Goal: Task Accomplishment & Management: Use online tool/utility

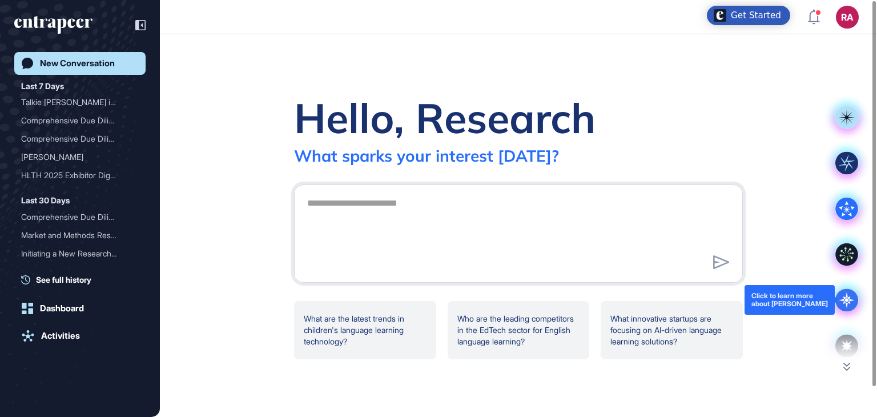
click at [844, 301] on icon at bounding box center [847, 300] width 16 height 16
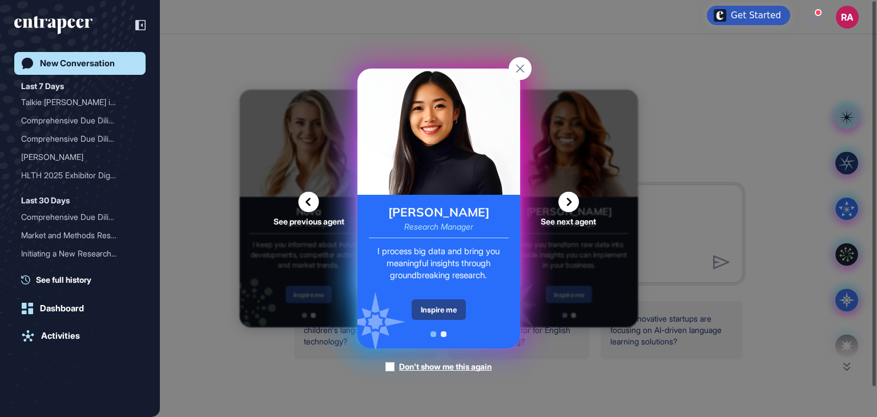
click at [426, 308] on div "Inspire me" at bounding box center [439, 309] width 54 height 21
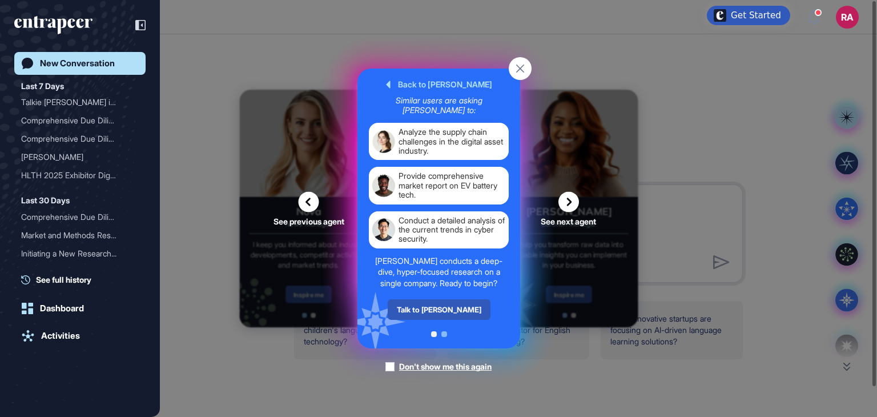
click at [426, 308] on div "Talk to Reese" at bounding box center [438, 309] width 103 height 21
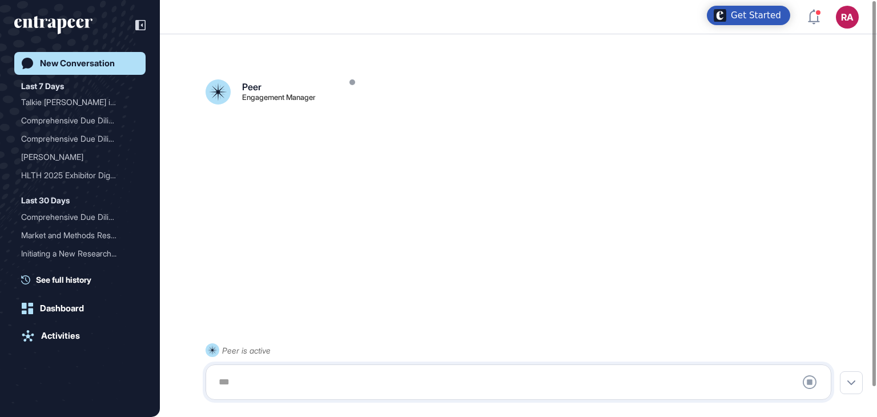
scroll to position [32, 0]
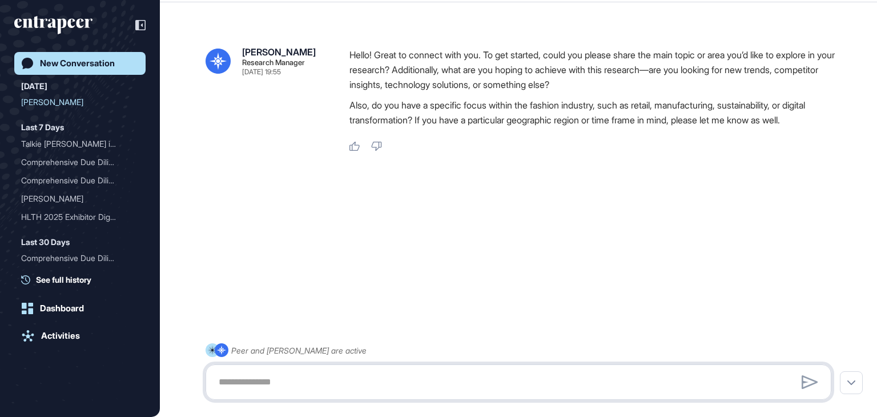
click at [256, 384] on textarea at bounding box center [518, 382] width 613 height 23
paste textarea "**********"
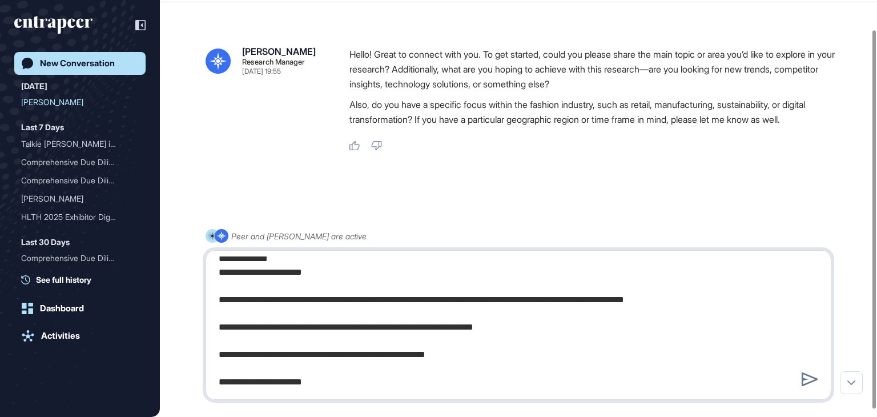
scroll to position [628, 0]
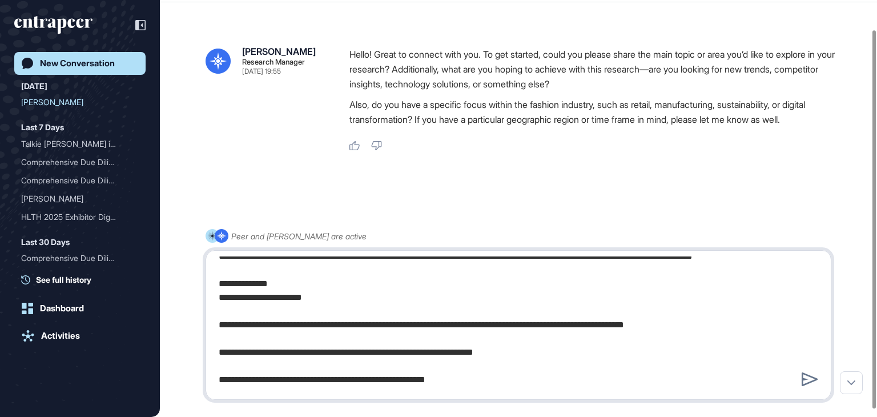
drag, startPoint x: 347, startPoint y: 336, endPoint x: 313, endPoint y: 343, distance: 33.9
click at [313, 343] on textarea at bounding box center [518, 324] width 613 height 137
click at [445, 354] on textarea at bounding box center [518, 324] width 613 height 137
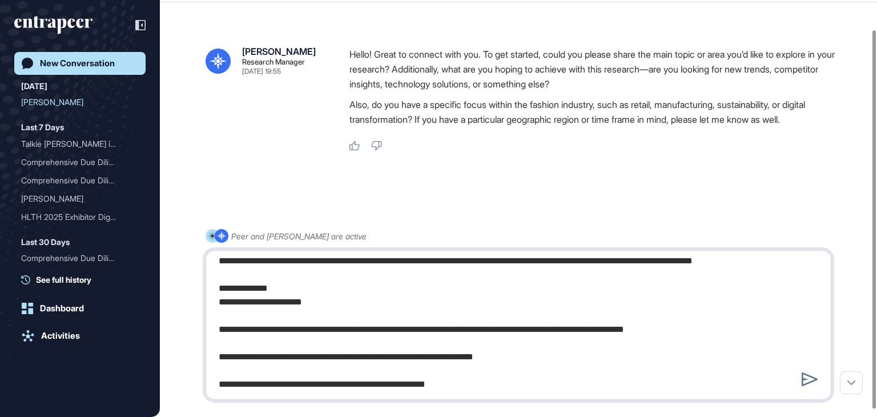
scroll to position [680, 0]
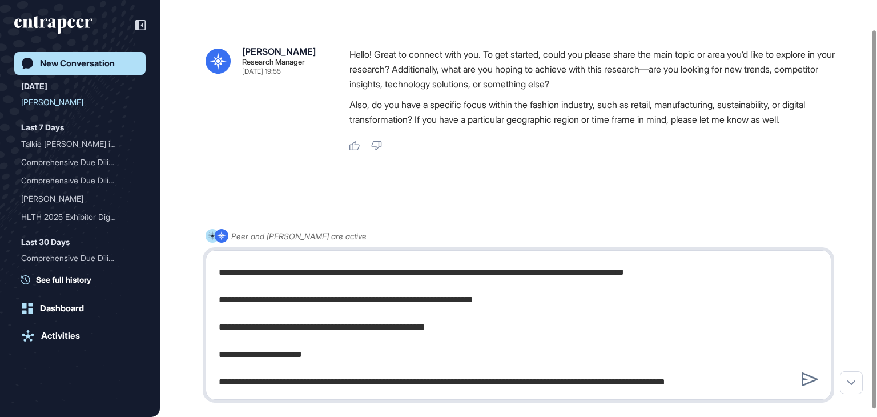
drag, startPoint x: 347, startPoint y: 280, endPoint x: 313, endPoint y: 287, distance: 35.0
click at [313, 287] on textarea at bounding box center [518, 324] width 613 height 137
drag, startPoint x: 397, startPoint y: 279, endPoint x: 368, endPoint y: 288, distance: 31.1
click at [368, 288] on textarea at bounding box center [518, 324] width 613 height 137
drag, startPoint x: 449, startPoint y: 281, endPoint x: 421, endPoint y: 285, distance: 28.3
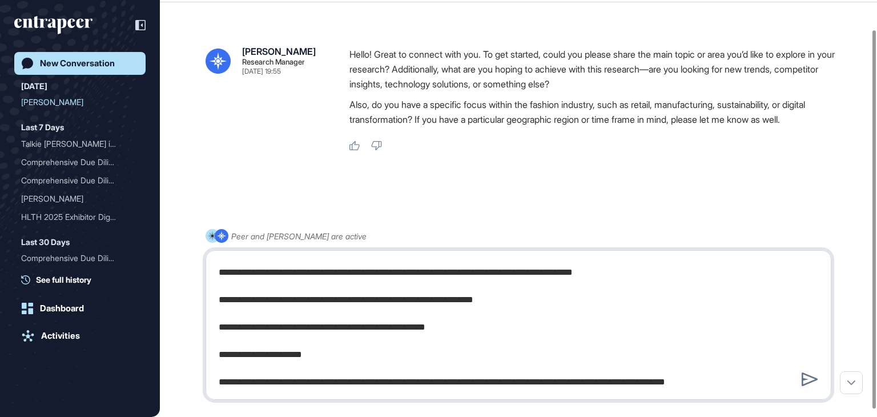
click at [421, 285] on textarea at bounding box center [518, 324] width 613 height 137
drag, startPoint x: 549, startPoint y: 283, endPoint x: 630, endPoint y: 280, distance: 81.7
click at [630, 280] on textarea at bounding box center [518, 324] width 613 height 137
click at [422, 284] on textarea at bounding box center [518, 324] width 613 height 137
click at [421, 285] on textarea at bounding box center [518, 324] width 613 height 137
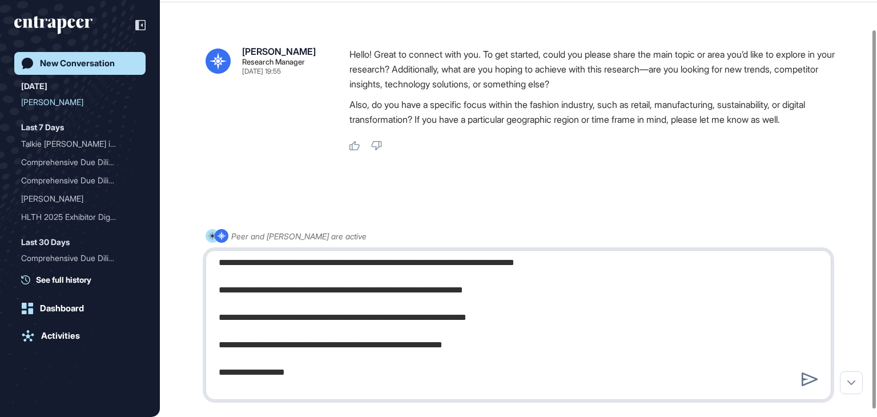
scroll to position [1137, 0]
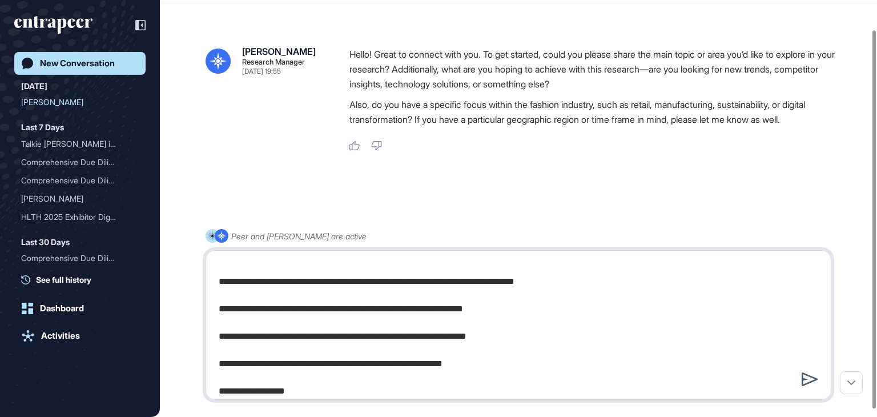
type textarea "**********"
click at [803, 377] on icon at bounding box center [810, 379] width 17 height 14
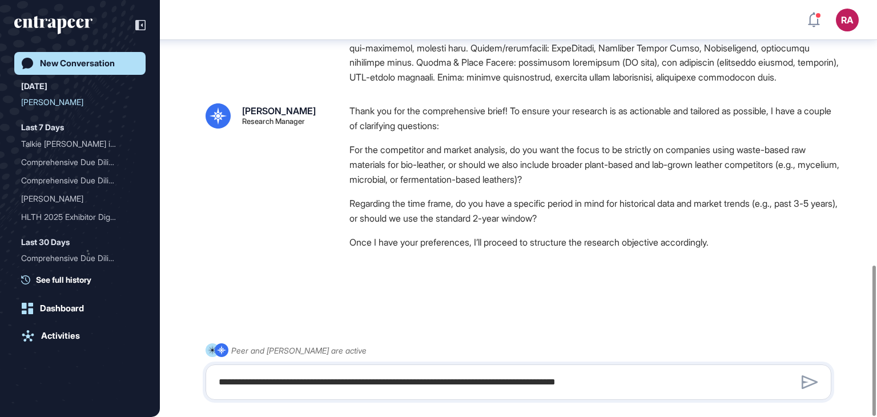
scroll to position [733, 0]
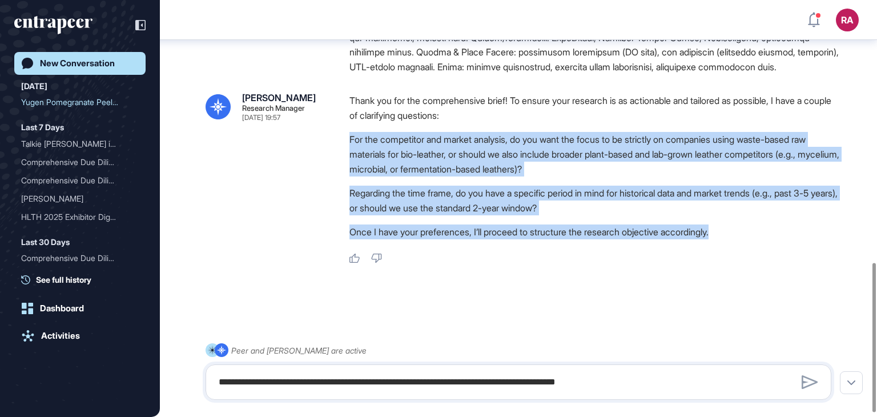
drag, startPoint x: 351, startPoint y: 150, endPoint x: 745, endPoint y: 233, distance: 403.2
click at [745, 233] on div "Thank you for the comprehensive brief! To ensure your research is as actionable…" at bounding box center [594, 169] width 491 height 152
copy div "For the competitor and market analysis, do you want the focus to be strictly on…"
click at [262, 385] on textarea at bounding box center [518, 382] width 613 height 23
click at [229, 380] on textarea at bounding box center [518, 382] width 613 height 23
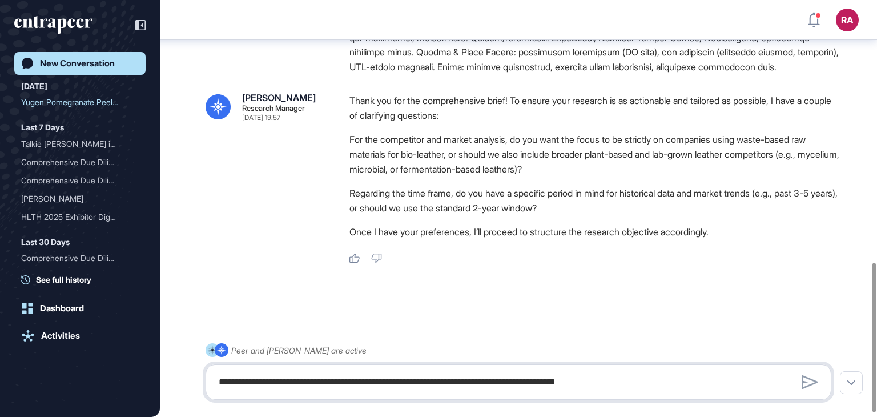
click at [330, 384] on textarea at bounding box center [518, 382] width 613 height 23
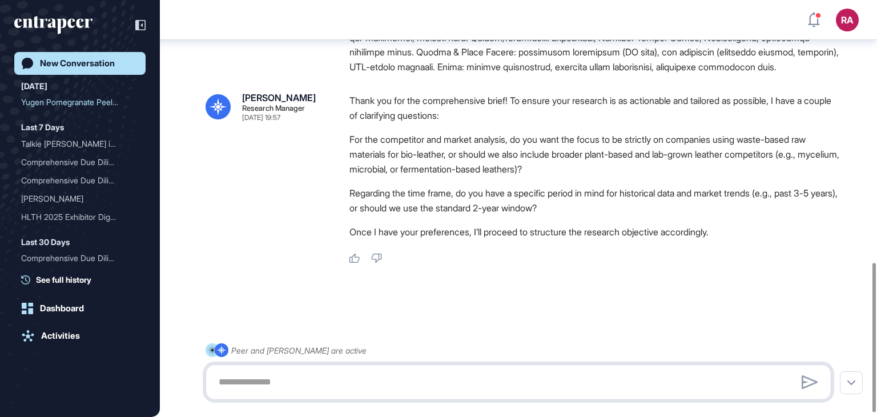
paste textarea "**********"
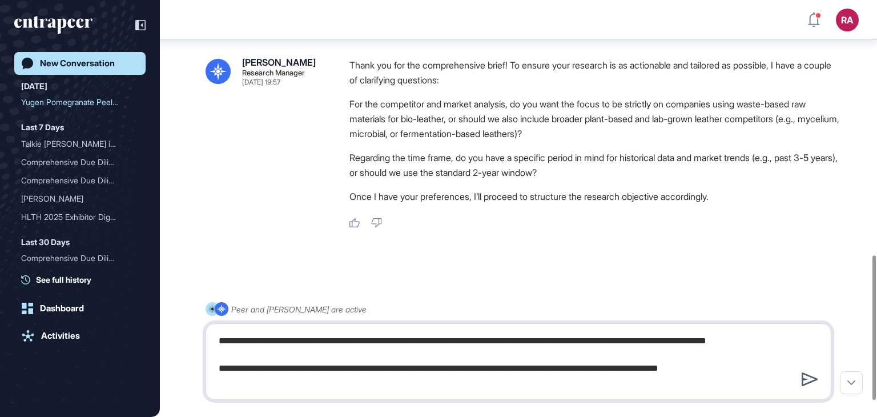
type textarea "**********"
click at [806, 376] on icon at bounding box center [810, 379] width 17 height 14
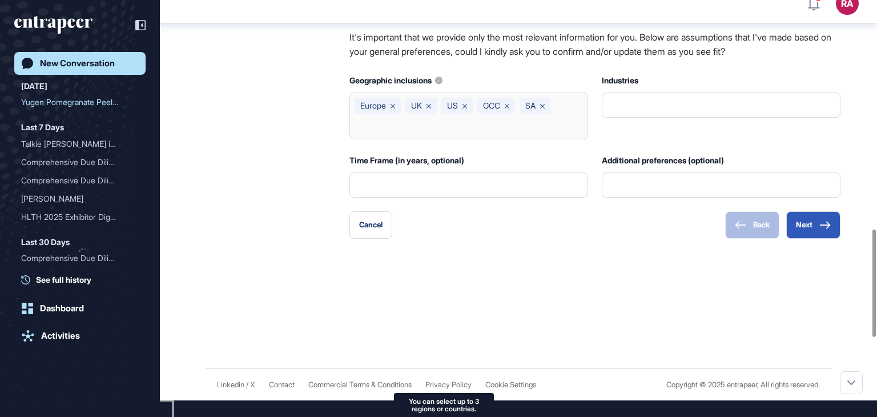
scroll to position [1196, 0]
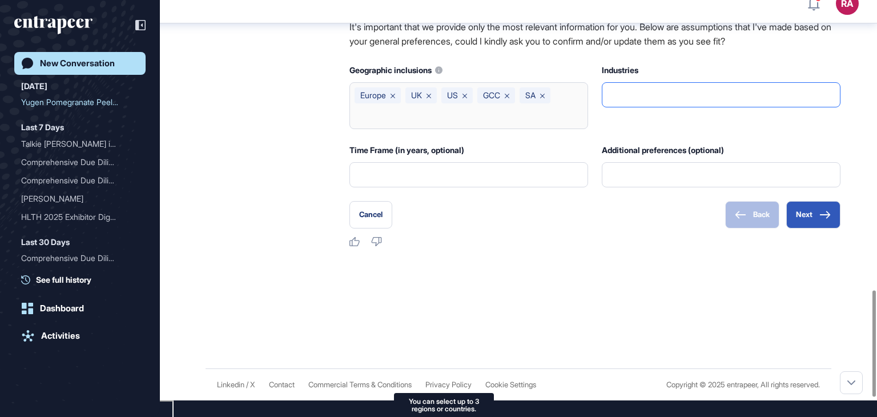
click at [657, 107] on input "text" at bounding box center [721, 95] width 224 height 24
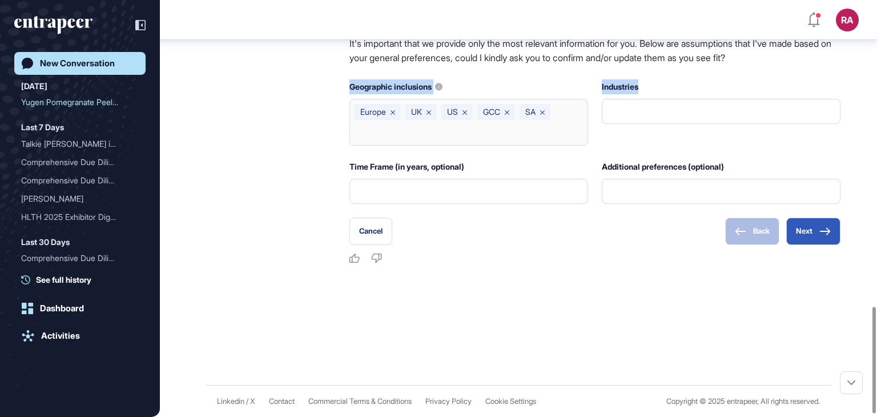
drag, startPoint x: 336, startPoint y: 96, endPoint x: 651, endPoint y: 141, distance: 317.7
click at [651, 141] on div "Reese Research Manager Sep 16, 2025 20:00 Please note that during this process,…" at bounding box center [519, 72] width 626 height 382
click at [265, 144] on div "Reese Research Manager Sep 16, 2025 20:00 Please note that during this process,…" at bounding box center [519, 72] width 626 height 382
drag, startPoint x: 375, startPoint y: 94, endPoint x: 651, endPoint y: 86, distance: 275.8
click at [651, 86] on div "Reese Research Manager Sep 16, 2025 20:00 Please note that during this process,…" at bounding box center [519, 72] width 626 height 382
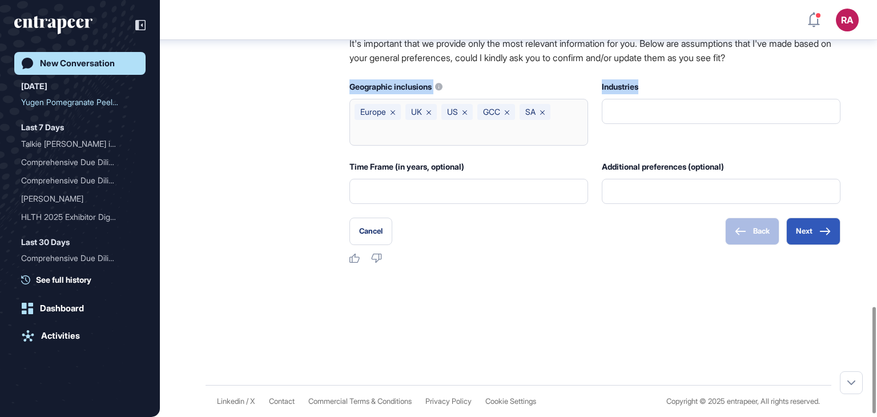
copy div "Geographic inclusions Europe UK US GCC SA Industries"
click at [658, 121] on input "text" at bounding box center [721, 111] width 224 height 24
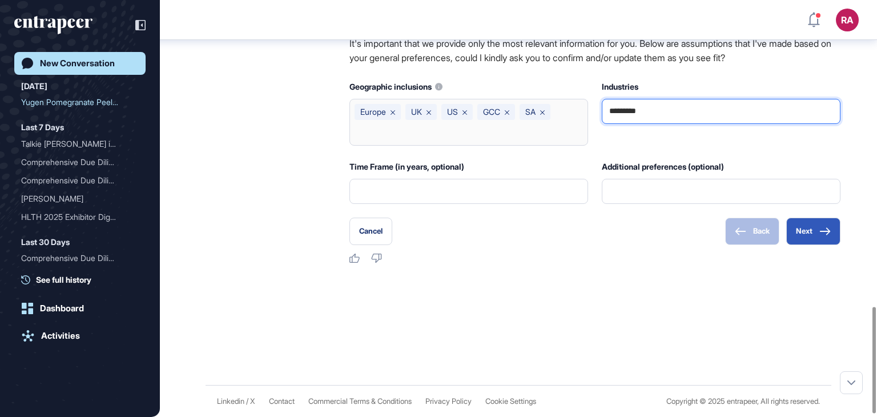
paste input "**********"
paste input "*********"
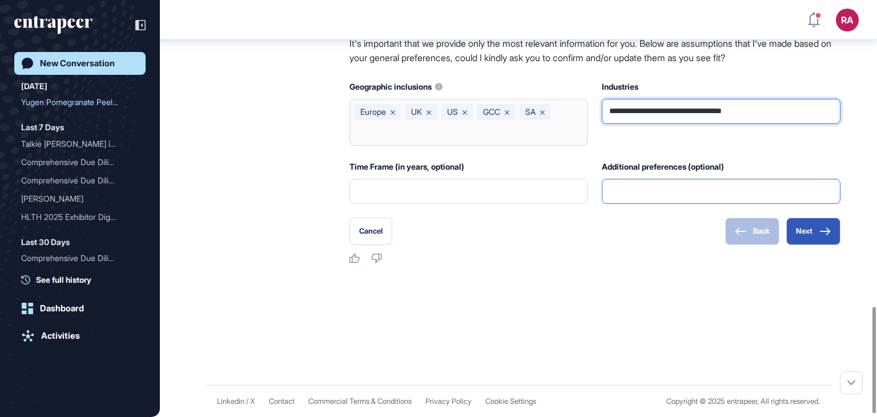
type input "**********"
click at [673, 202] on input "text" at bounding box center [721, 191] width 224 height 24
type input "**********"
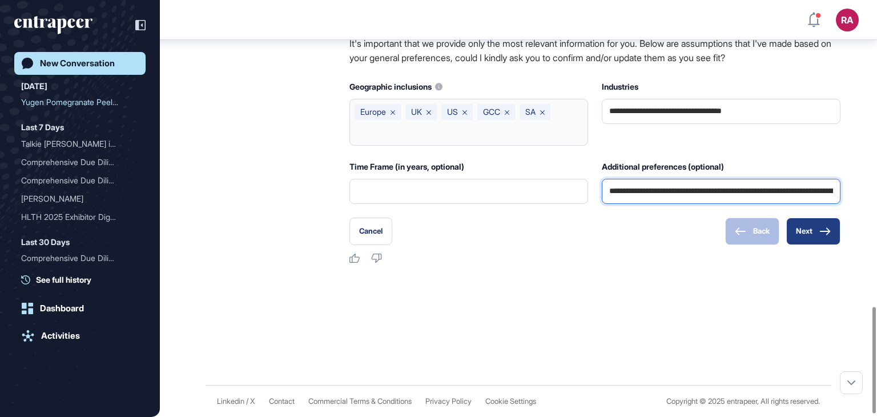
click at [808, 243] on button "Next" at bounding box center [813, 231] width 54 height 27
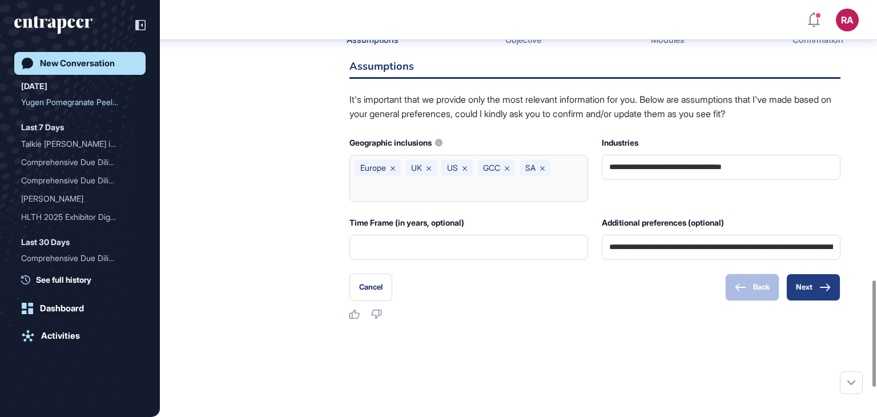
click at [819, 301] on button "Next" at bounding box center [813, 286] width 54 height 27
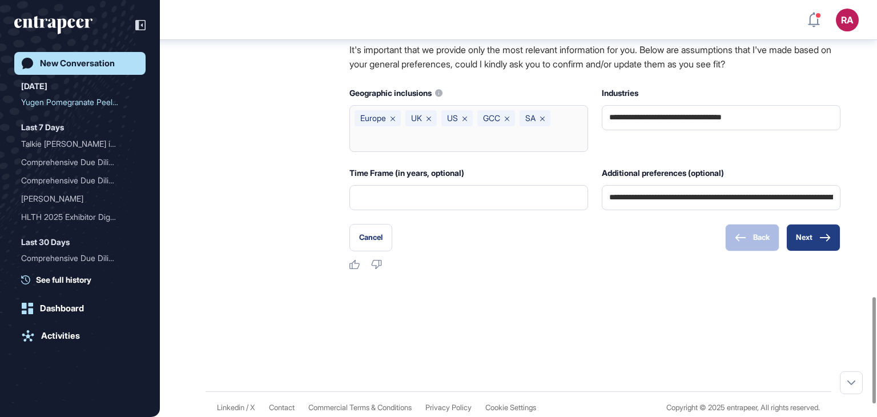
scroll to position [1206, 0]
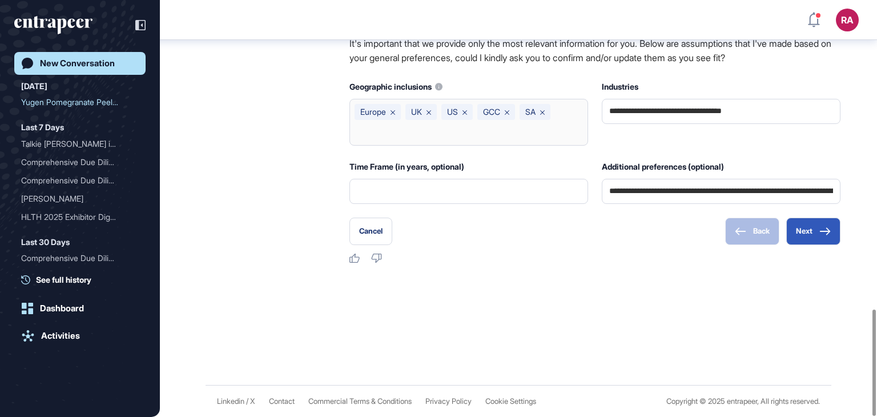
click at [616, 138] on div "**********" at bounding box center [721, 112] width 239 height 66
click at [823, 228] on icon at bounding box center [824, 231] width 11 height 8
click at [815, 233] on button "Next" at bounding box center [813, 231] width 54 height 27
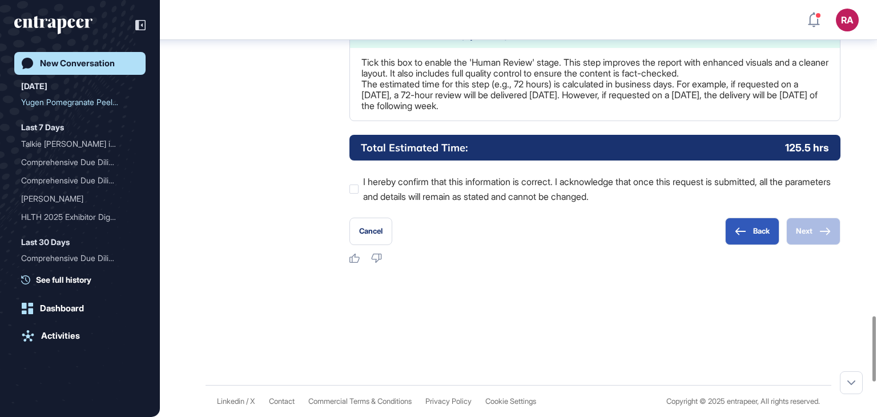
scroll to position [2180, 0]
click at [754, 245] on button "Back" at bounding box center [752, 231] width 54 height 27
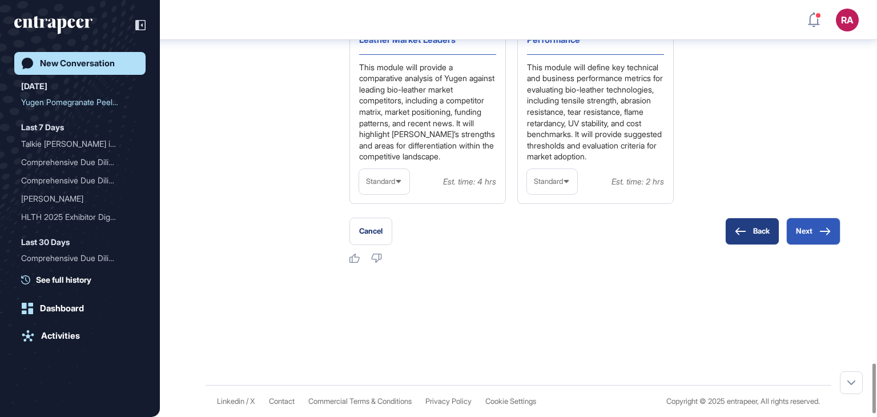
scroll to position [3063, 0]
click at [738, 231] on icon at bounding box center [740, 231] width 11 height 8
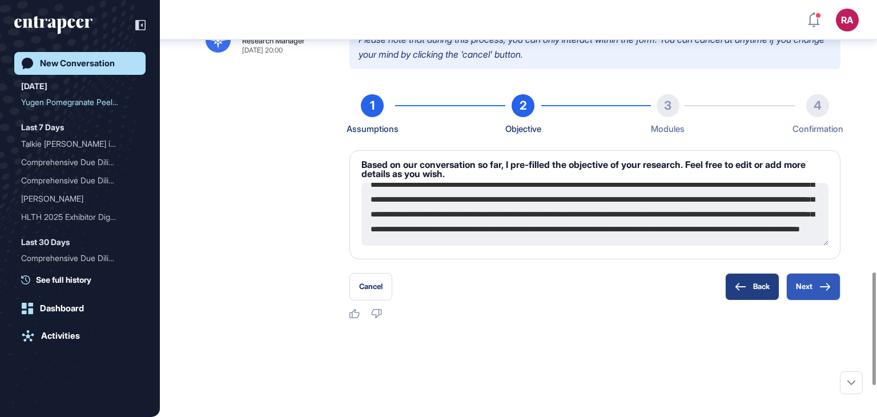
scroll to position [103, 0]
click at [808, 300] on button "Next" at bounding box center [813, 286] width 54 height 27
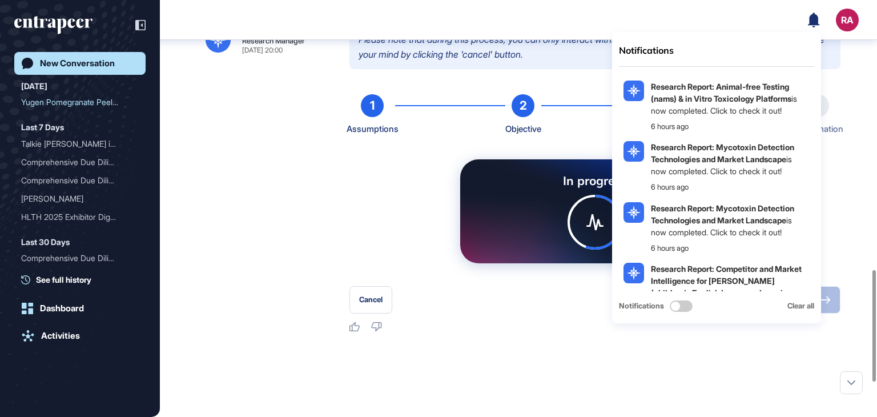
click at [457, 136] on div "1 Assumptions 2 Objective 3 Modules 4 Confirmation" at bounding box center [594, 115] width 491 height 42
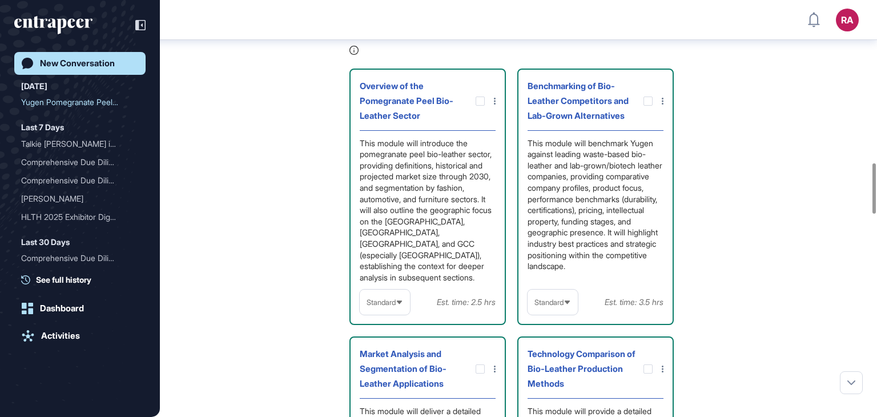
scroll to position [1346, 0]
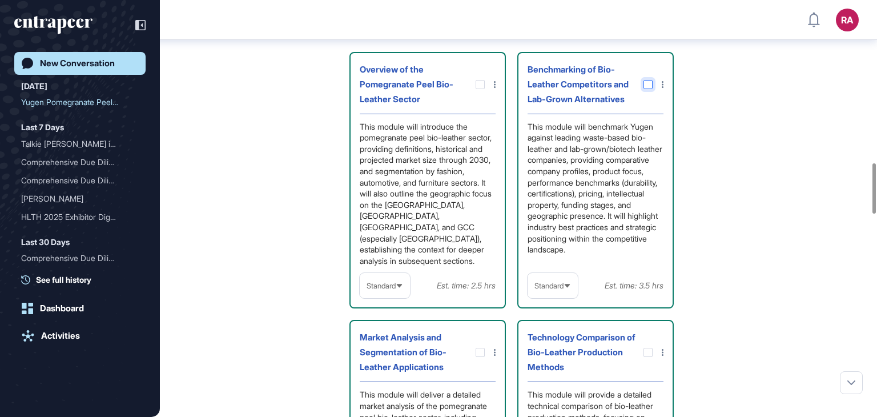
click at [0, 0] on icon at bounding box center [0, 0] width 0 height 0
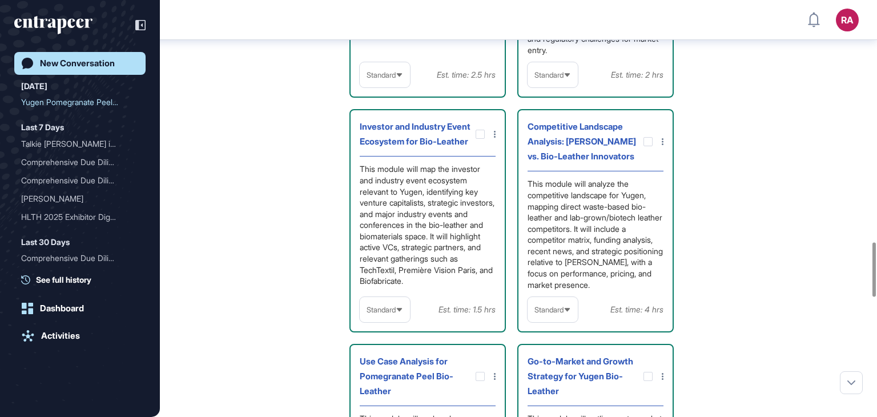
scroll to position [1859, 0]
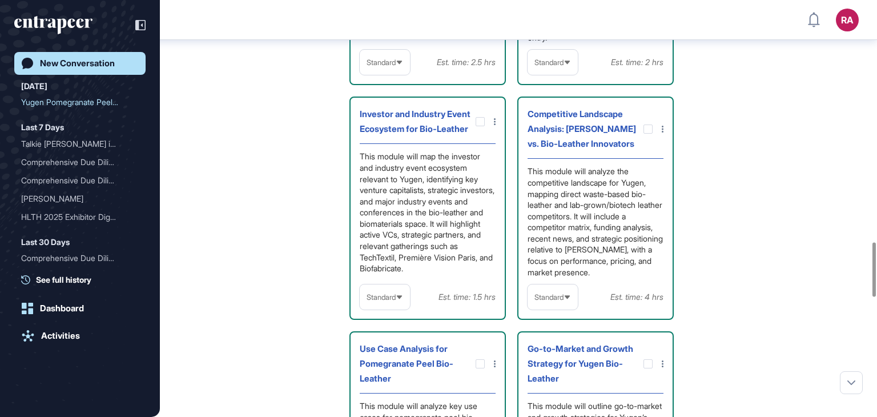
click at [573, 308] on div "Standard" at bounding box center [553, 297] width 50 height 22
click at [547, 381] on li "In-depth" at bounding box center [552, 370] width 43 height 23
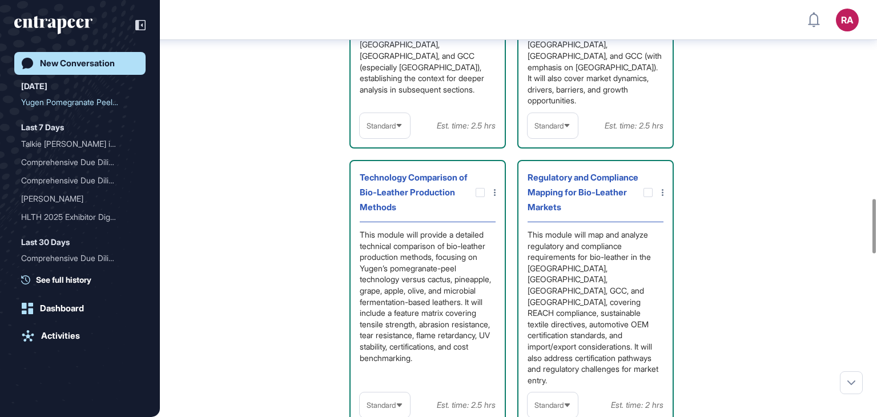
scroll to position [1574, 0]
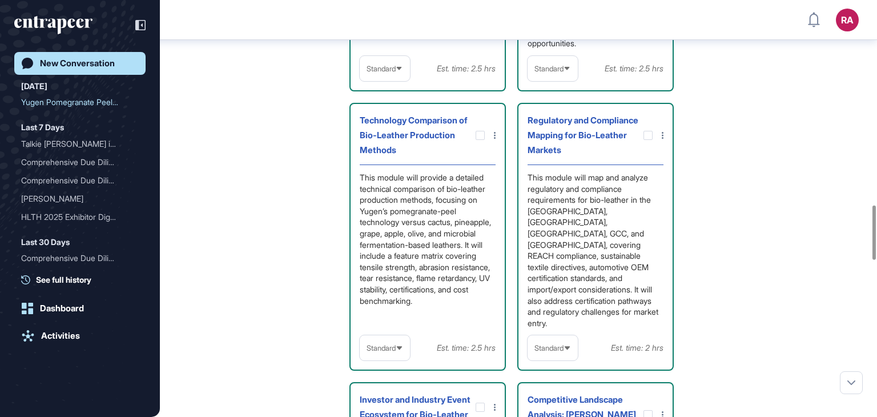
click at [392, 352] on span "Standard" at bounding box center [381, 348] width 29 height 9
click at [390, 386] on li "High-Level" at bounding box center [384, 375] width 43 height 23
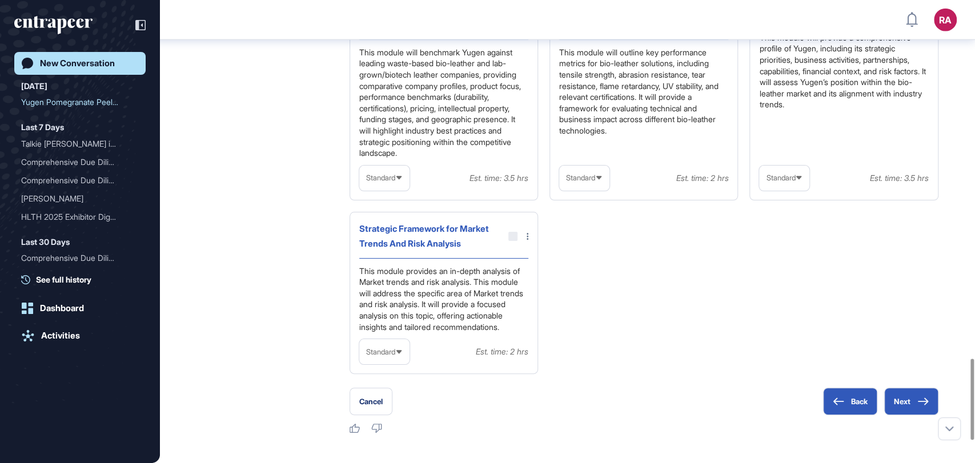
scroll to position [2051, 0]
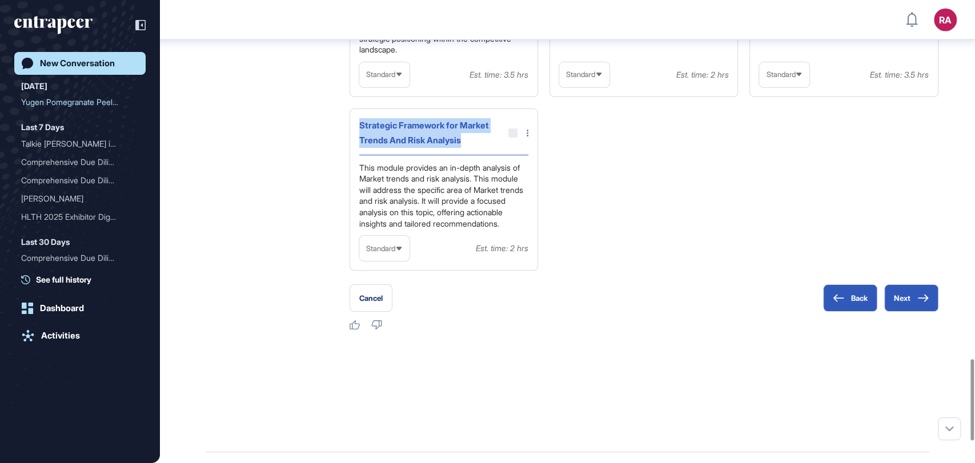
drag, startPoint x: 355, startPoint y: 215, endPoint x: 469, endPoint y: 237, distance: 116.2
click at [469, 237] on div "Strategic Framework for Market Trends And Risk Analysis This module provides an…" at bounding box center [443, 189] width 188 height 163
copy div "Strategic Framework for Market Trends And Risk Analysis"
click at [581, 260] on div "Benchmarking of Bio-Leather Competitors and Lab-Grown Alternatives This module …" at bounding box center [643, 73] width 589 height 396
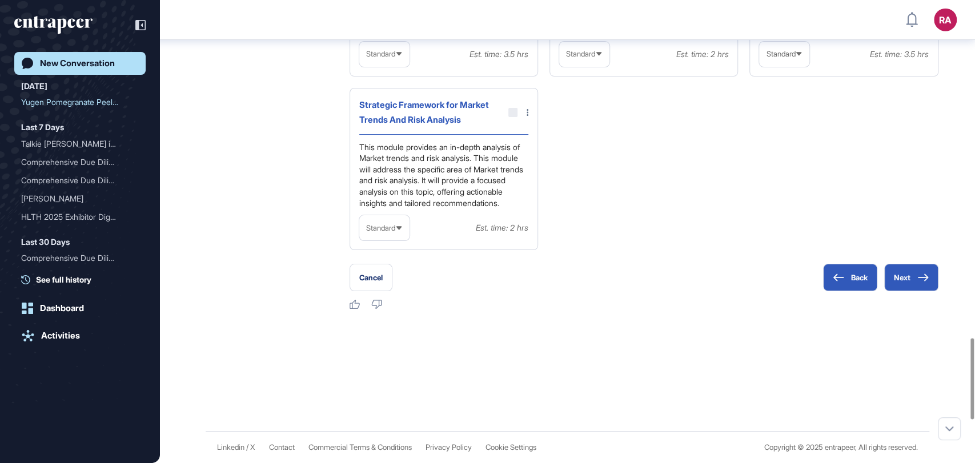
scroll to position [2114, 0]
click at [861, 291] on button "Back" at bounding box center [850, 277] width 54 height 27
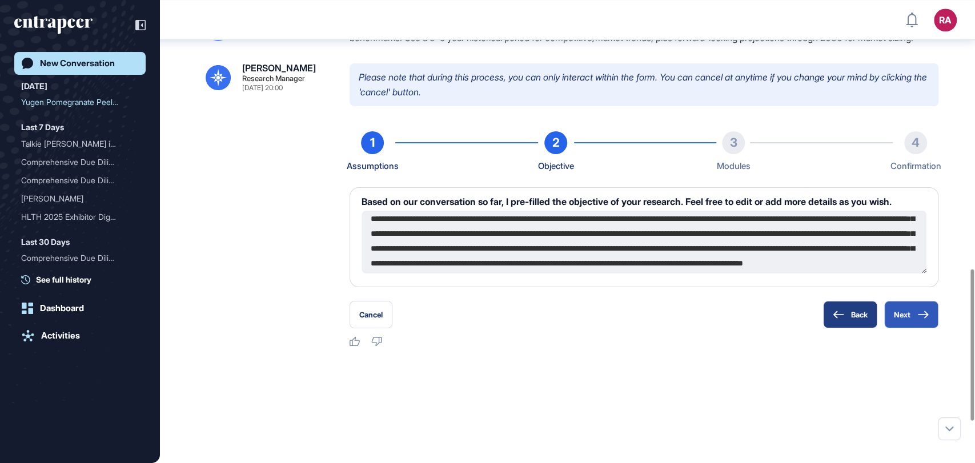
scroll to position [74, 0]
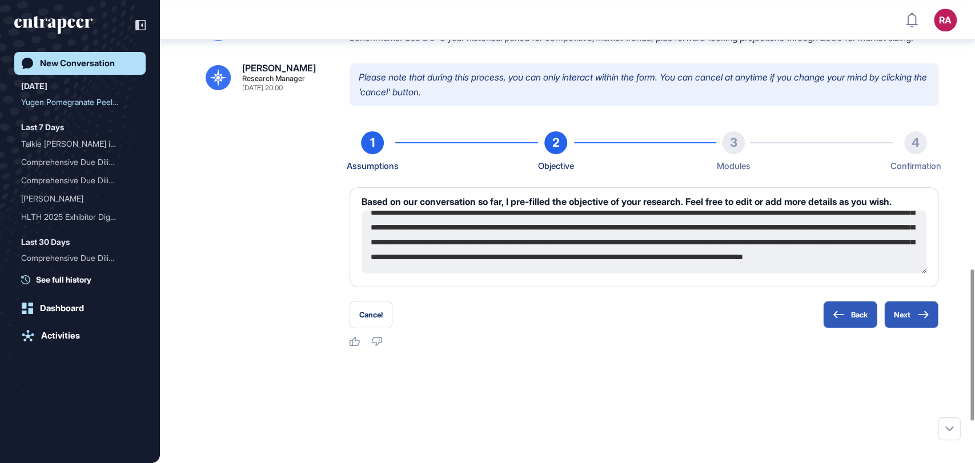
click at [716, 273] on textarea at bounding box center [643, 242] width 565 height 63
click at [818, 273] on textarea at bounding box center [643, 242] width 565 height 63
click at [827, 273] on textarea at bounding box center [643, 242] width 565 height 63
click at [876, 273] on textarea at bounding box center [643, 242] width 565 height 63
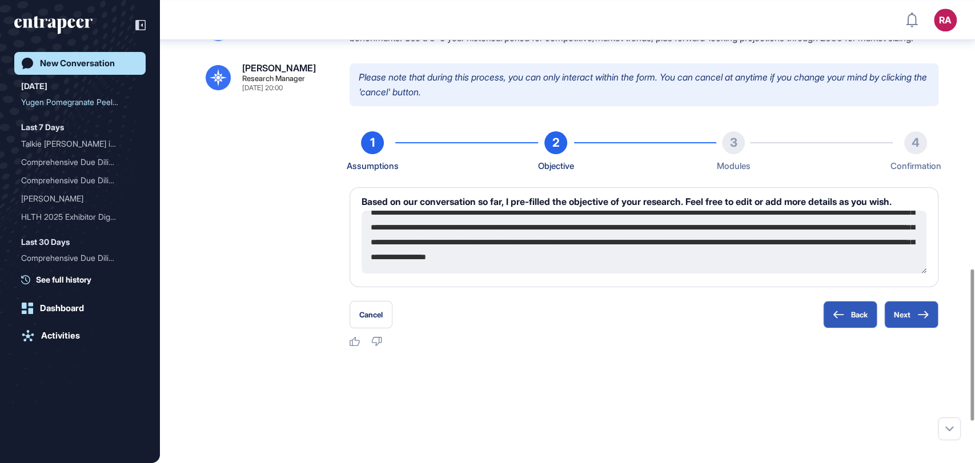
click at [876, 273] on textarea at bounding box center [643, 242] width 565 height 63
type textarea "**********"
click at [876, 328] on button "Next" at bounding box center [911, 314] width 54 height 27
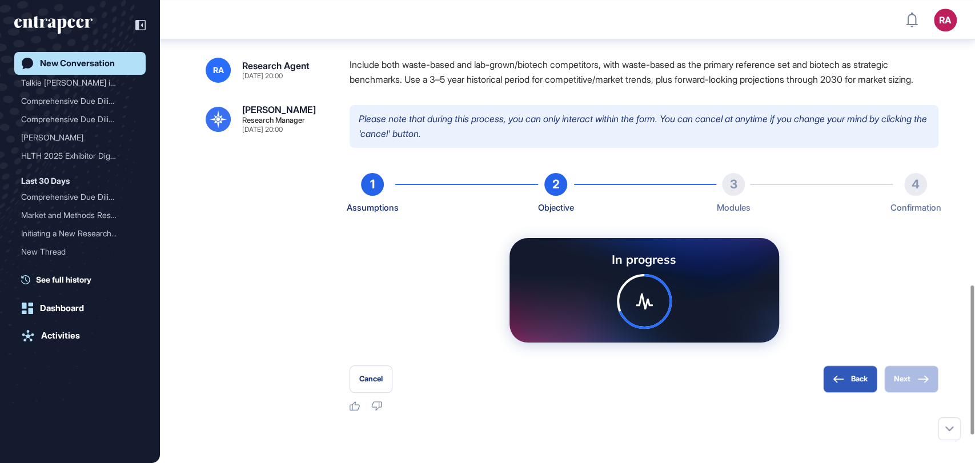
scroll to position [882, 0]
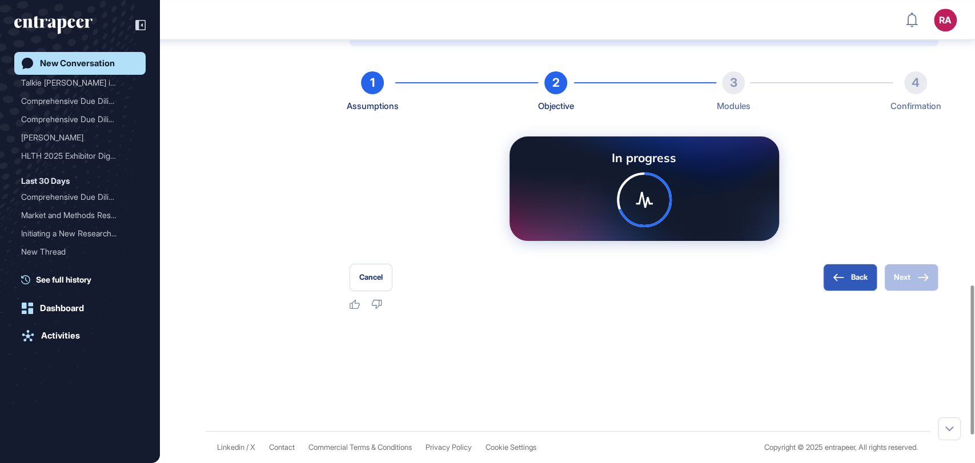
click at [803, 245] on div "In progress" at bounding box center [643, 188] width 589 height 122
click at [808, 234] on div "In progress" at bounding box center [643, 188] width 589 height 122
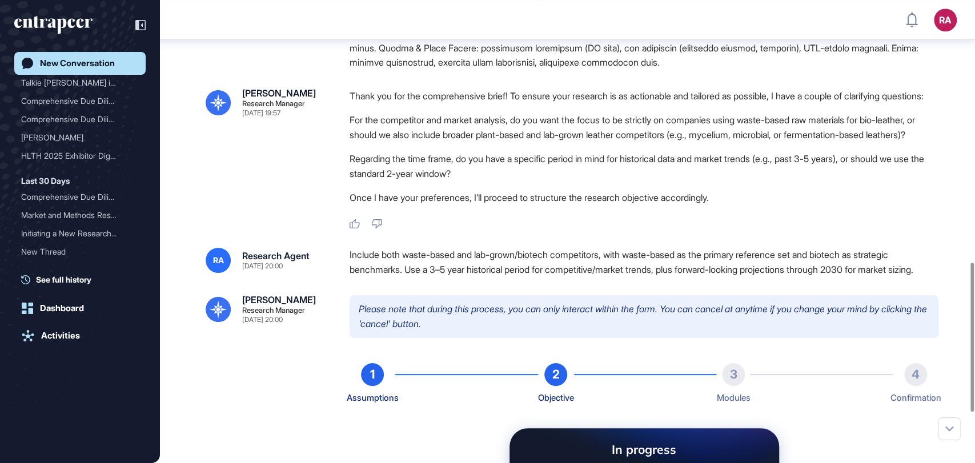
scroll to position [968, 0]
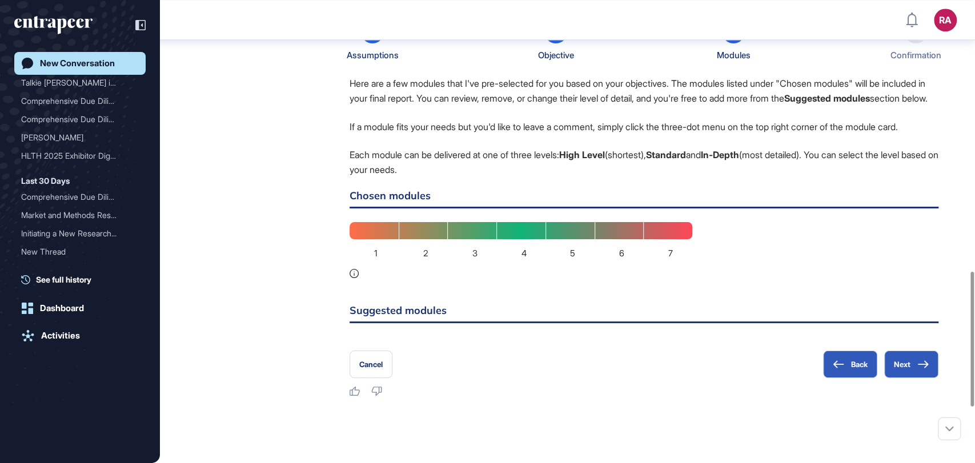
click at [478, 278] on div "1 2 3 4 5 6 7" at bounding box center [520, 250] width 343 height 56
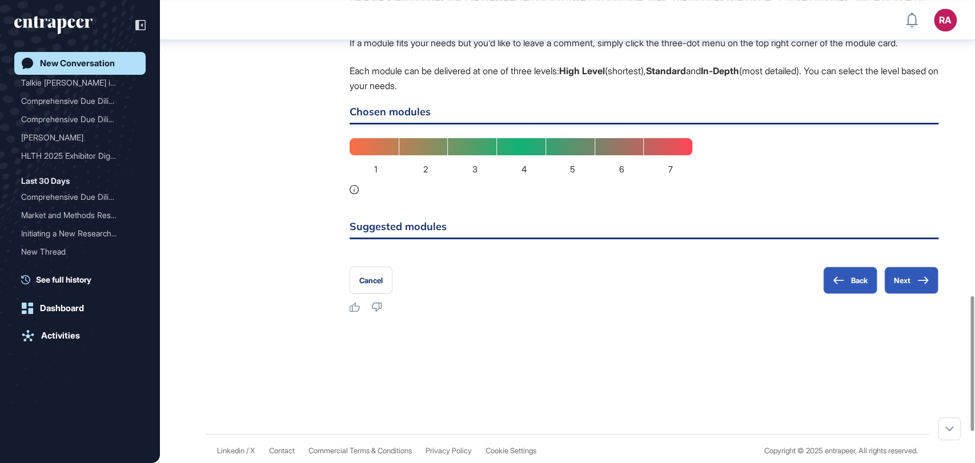
scroll to position [1120, 0]
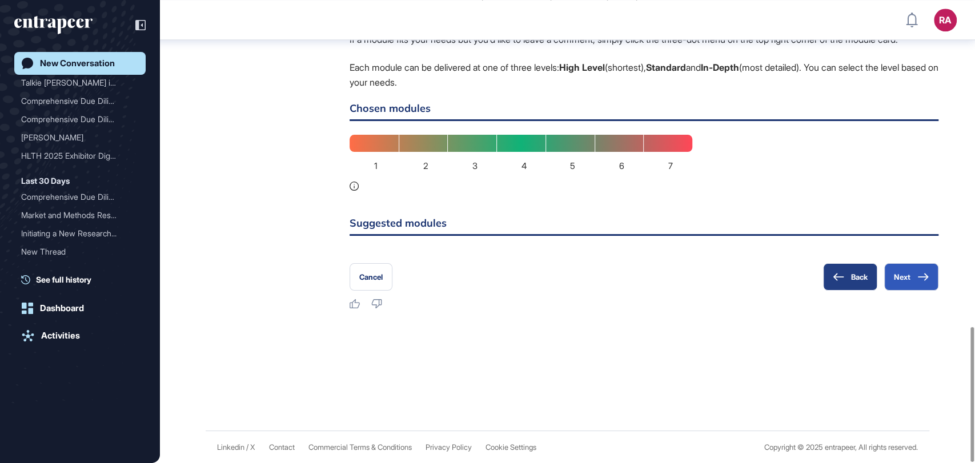
click at [840, 279] on icon at bounding box center [837, 277] width 11 height 8
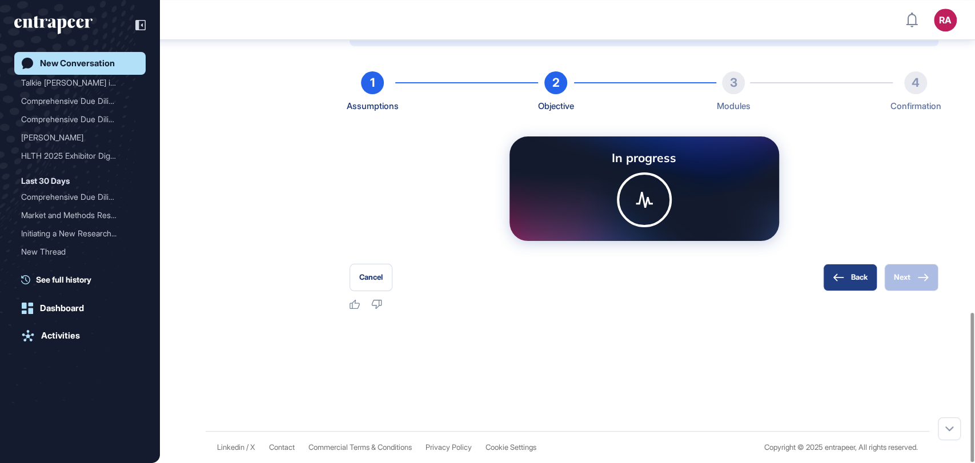
click at [837, 275] on icon at bounding box center [837, 277] width 11 height 8
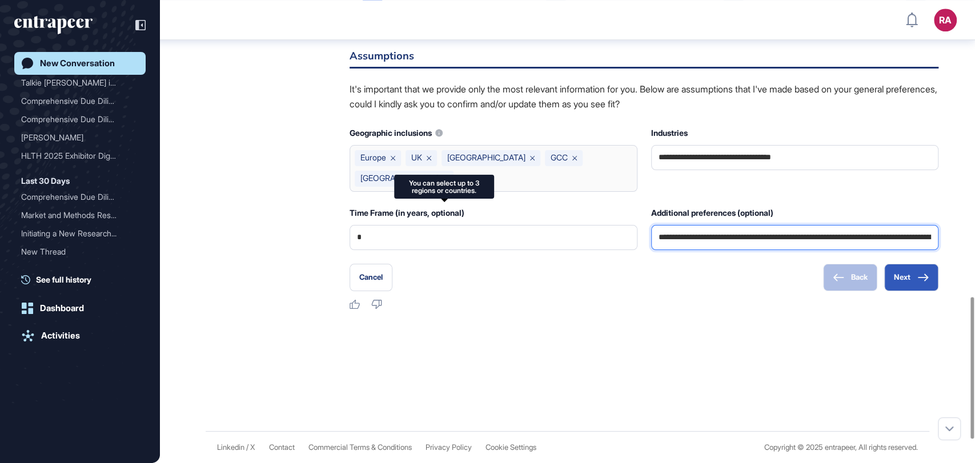
scroll to position [0, 210]
drag, startPoint x: 658, startPoint y: 308, endPoint x: 973, endPoint y: 289, distance: 315.7
type input "**********"
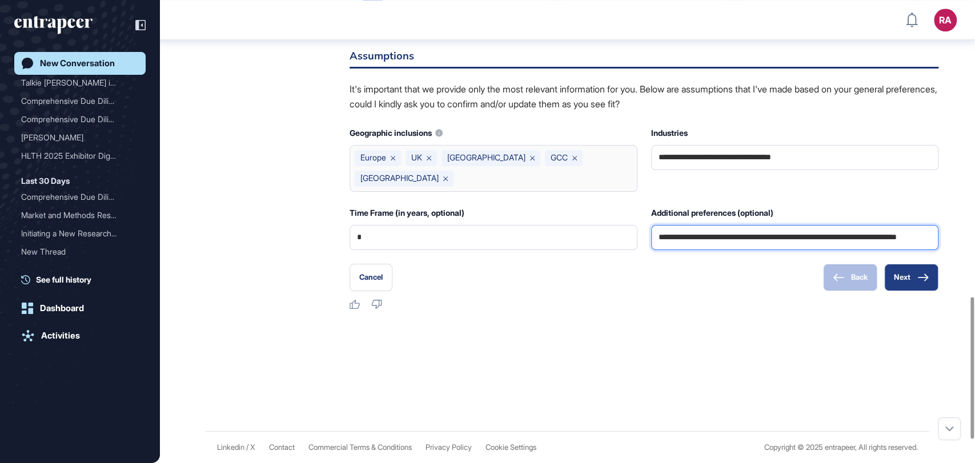
click at [876, 291] on button "Next" at bounding box center [911, 277] width 54 height 27
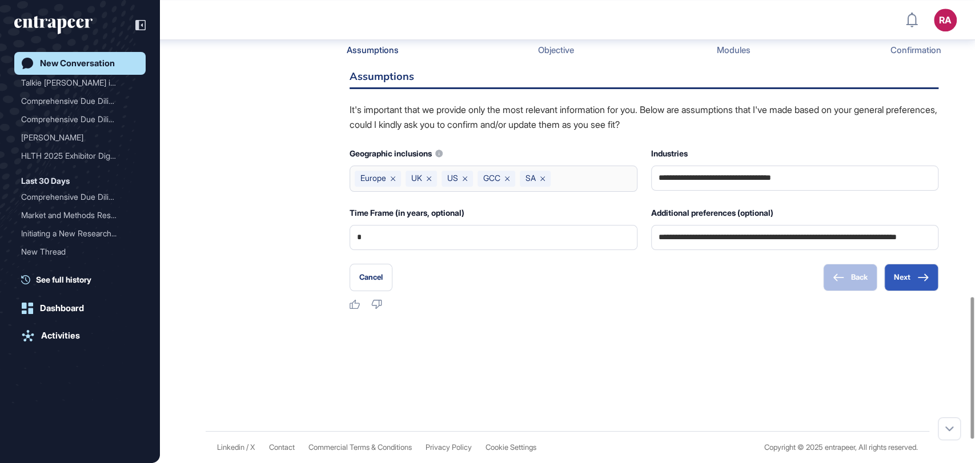
click at [744, 291] on div "Cancel Back Next" at bounding box center [643, 277] width 589 height 27
click at [876, 291] on button "Next" at bounding box center [911, 277] width 54 height 27
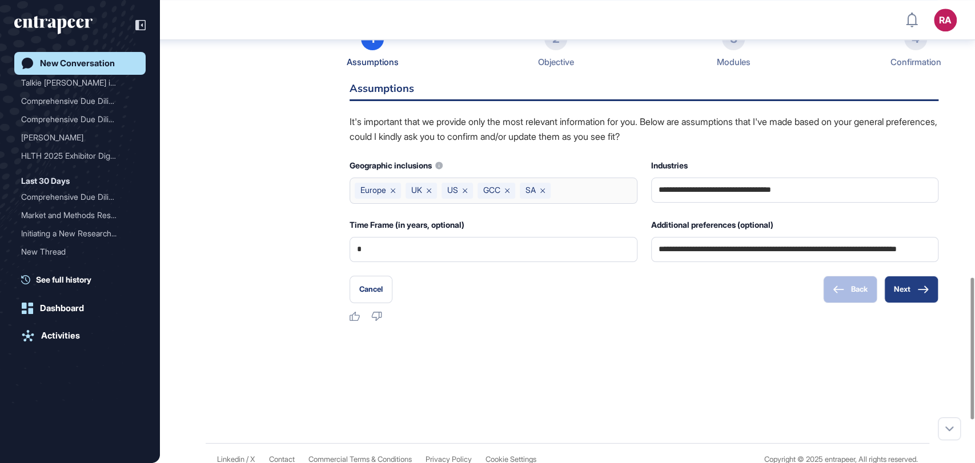
scroll to position [904, 0]
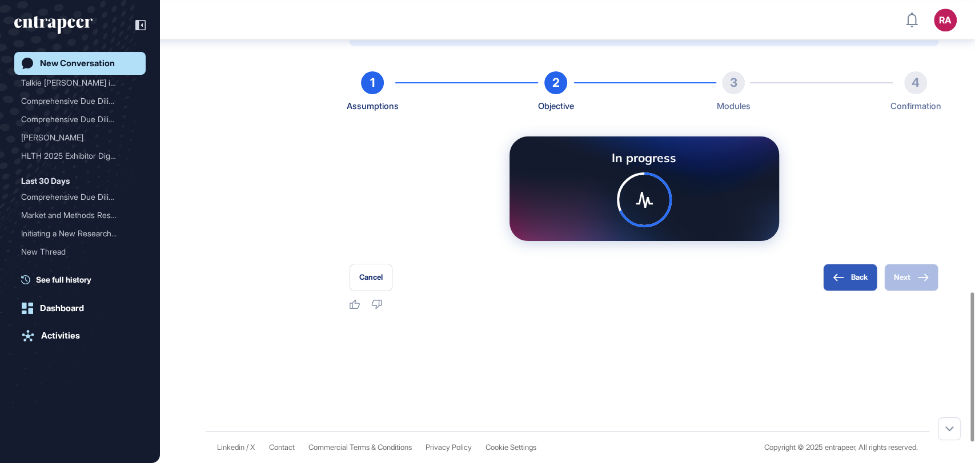
click at [662, 227] on icon at bounding box center [644, 199] width 55 height 55
click at [649, 215] on div at bounding box center [644, 200] width 30 height 30
click at [654, 215] on div at bounding box center [644, 200] width 30 height 30
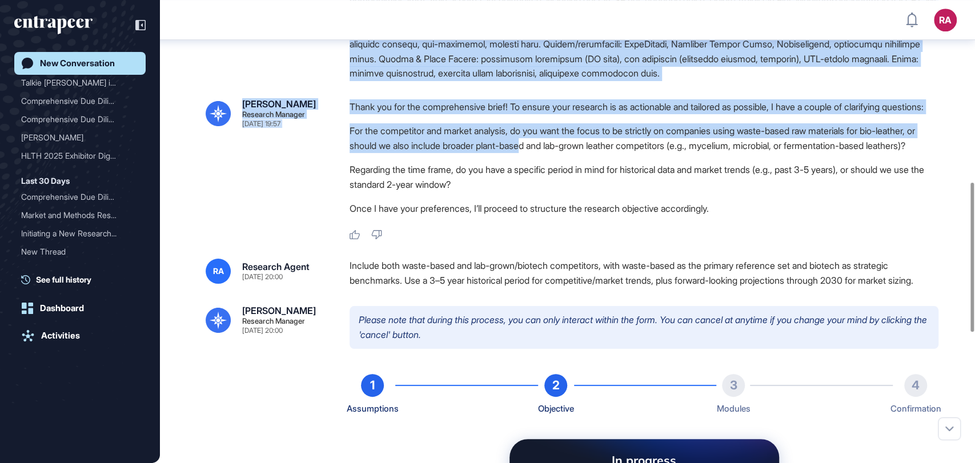
scroll to position [577, 0]
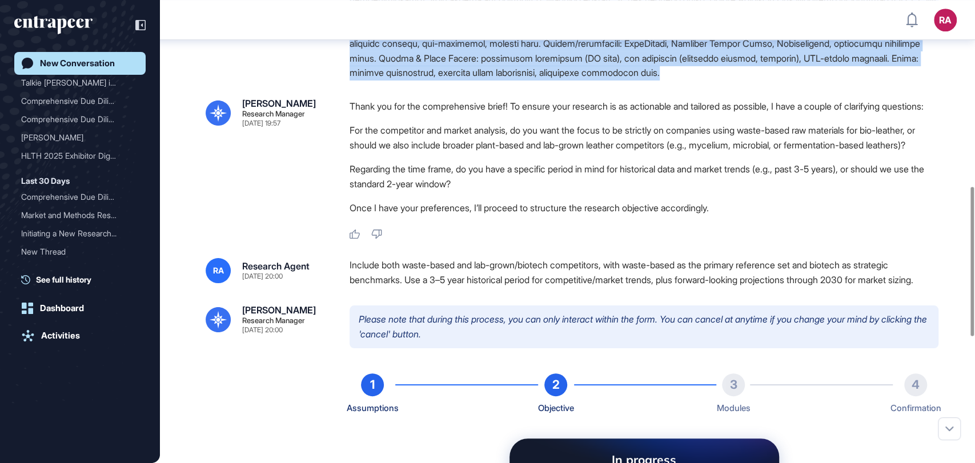
drag, startPoint x: 346, startPoint y: 203, endPoint x: 530, endPoint y: 121, distance: 201.4
copy div "Yugen – Pomegranate Peel Bio-Leather Market & Competitive Intelligence (Investo…"
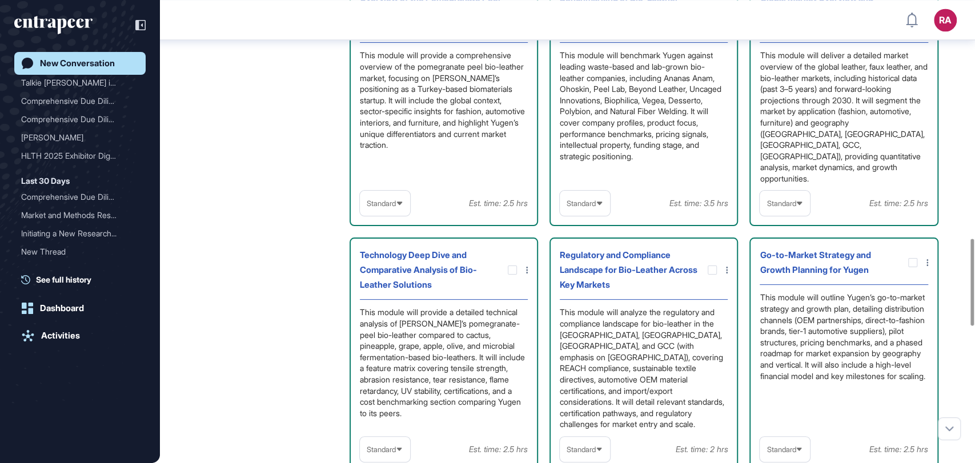
scroll to position [1238, 0]
click at [712, 20] on div at bounding box center [711, 15] width 9 height 9
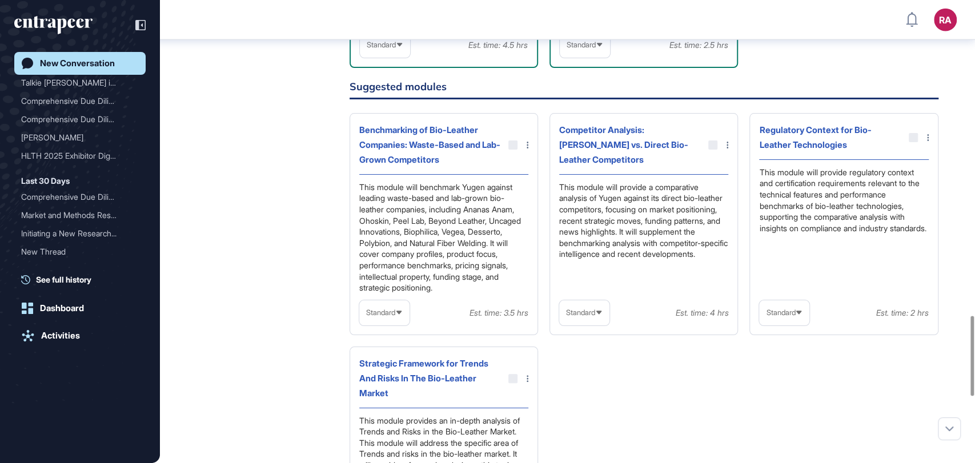
scroll to position [1873, 0]
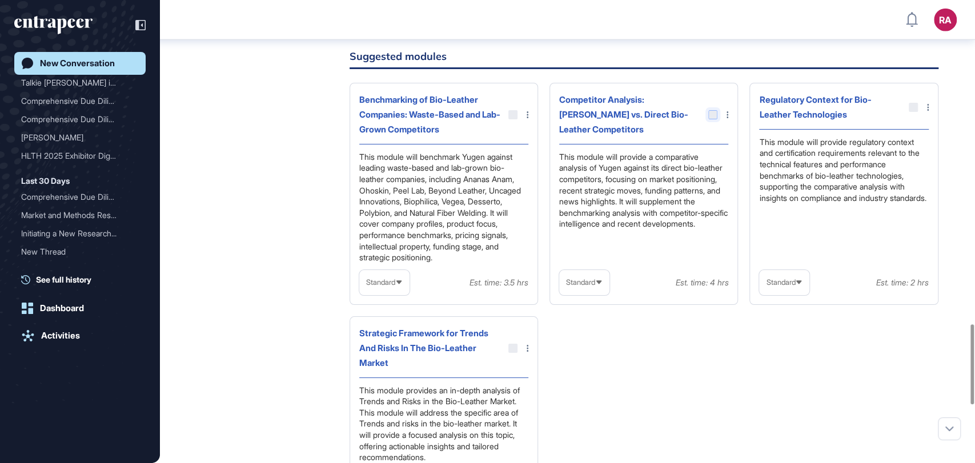
click at [708, 119] on div at bounding box center [712, 114] width 9 height 9
click at [713, 119] on div at bounding box center [712, 114] width 9 height 9
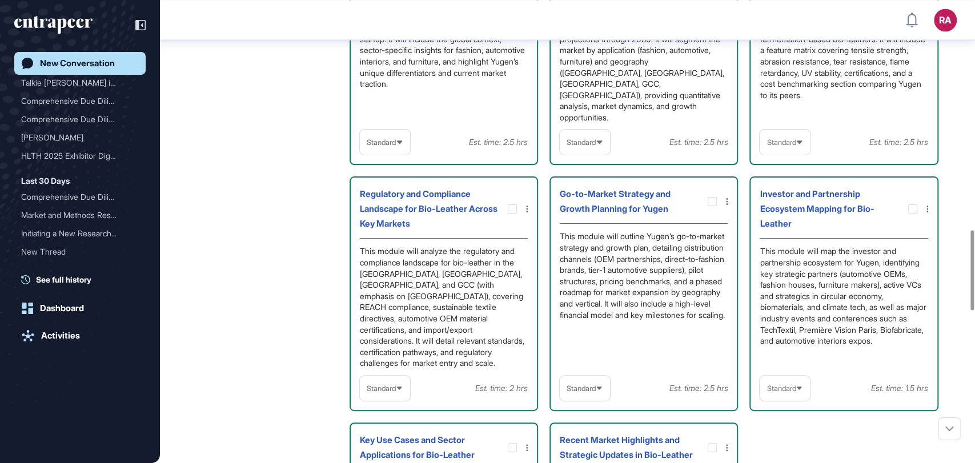
scroll to position [1366, 0]
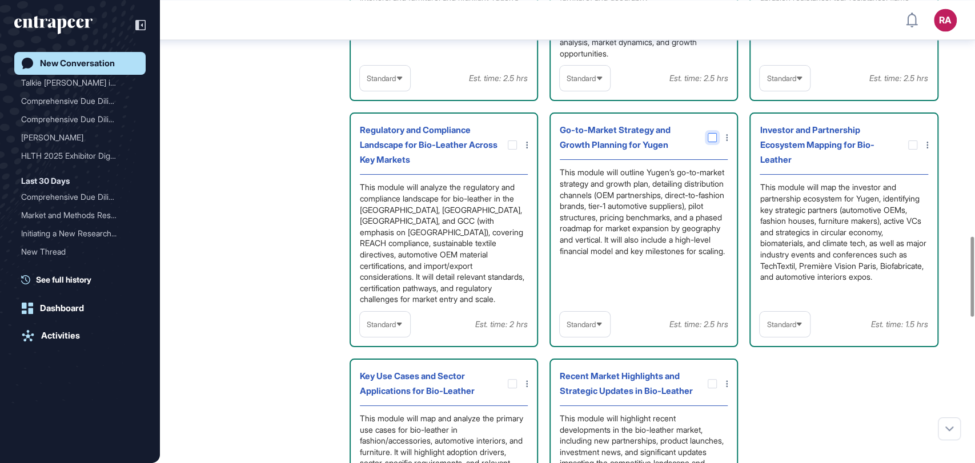
click at [712, 142] on div at bounding box center [711, 137] width 9 height 9
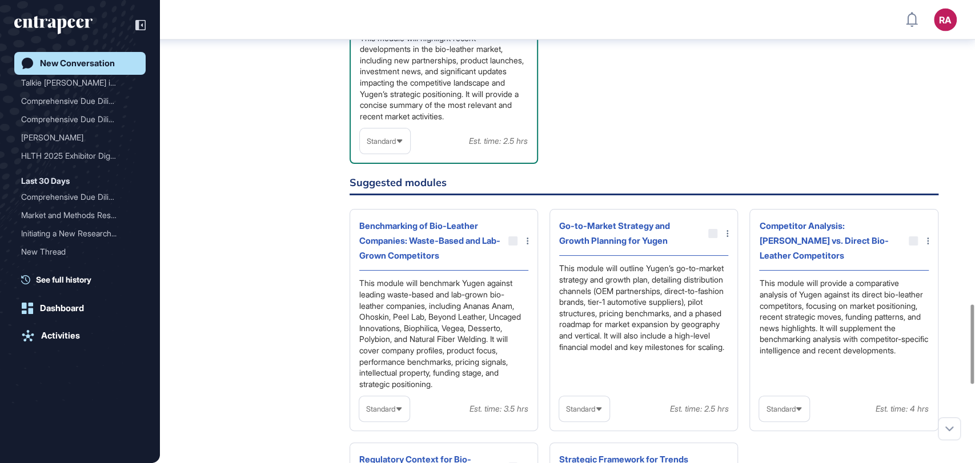
scroll to position [1834, 0]
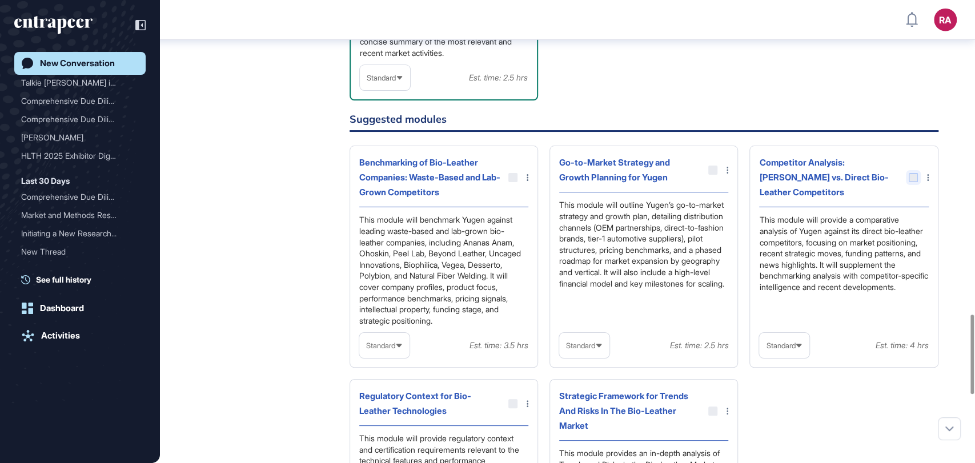
click at [876, 182] on div at bounding box center [912, 177] width 9 height 9
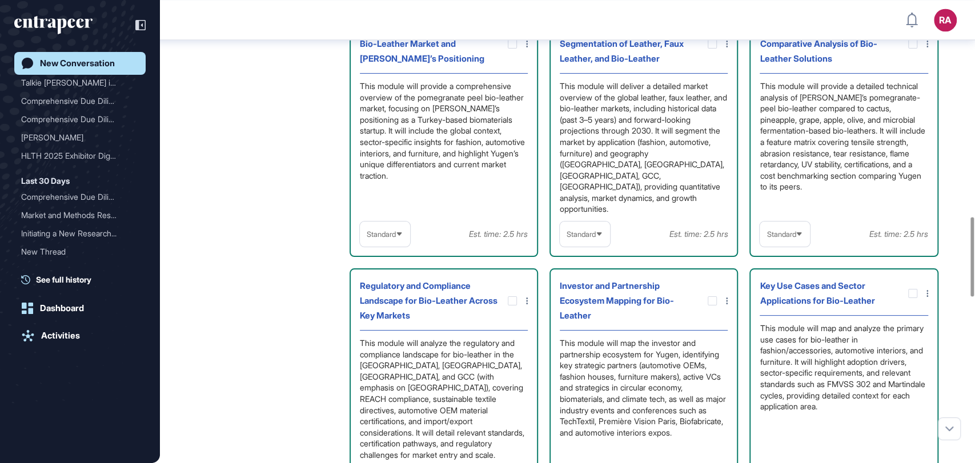
scroll to position [1390, 0]
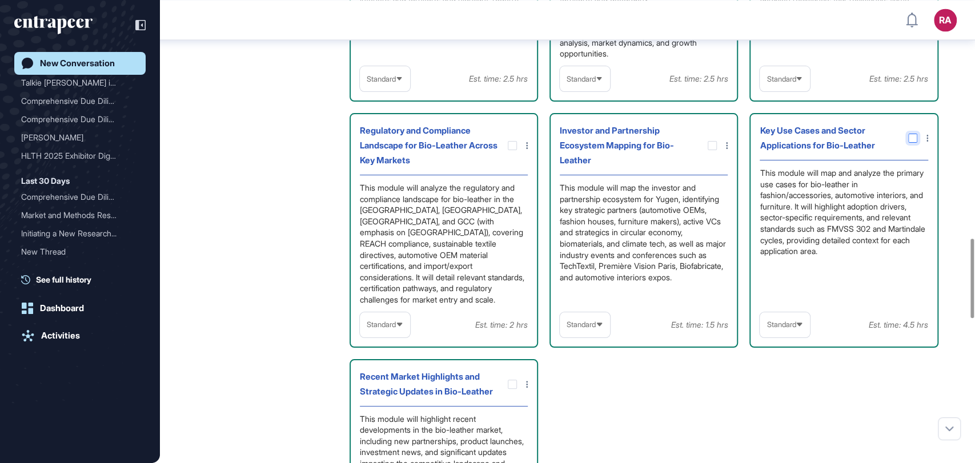
click at [0, 0] on icon at bounding box center [0, 0] width 0 height 0
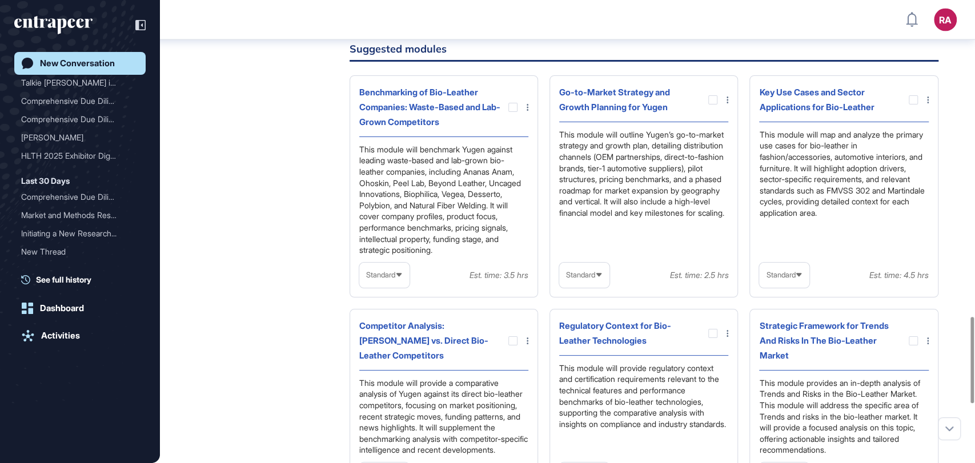
scroll to position [1824, 0]
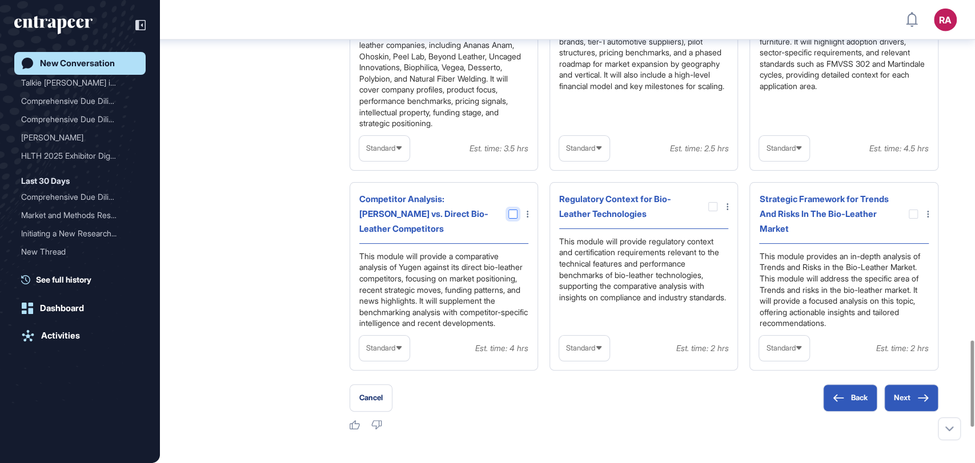
click at [514, 219] on div at bounding box center [512, 214] width 9 height 9
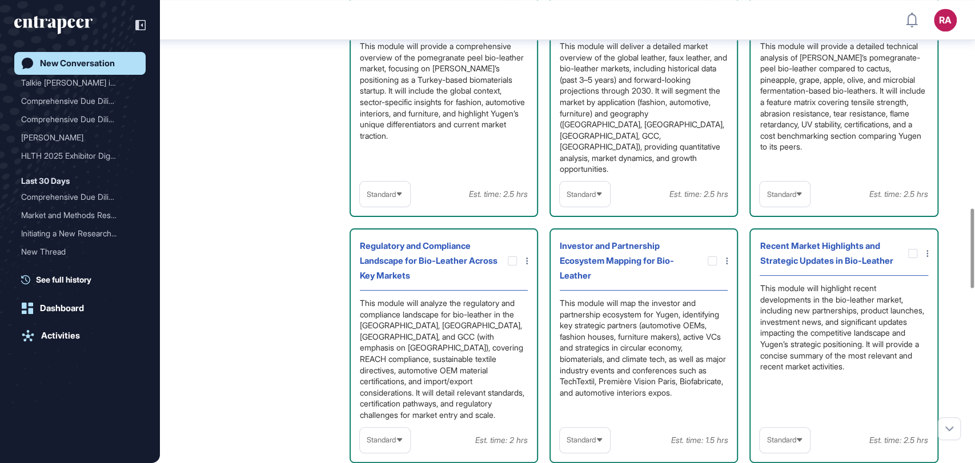
scroll to position [1206, 0]
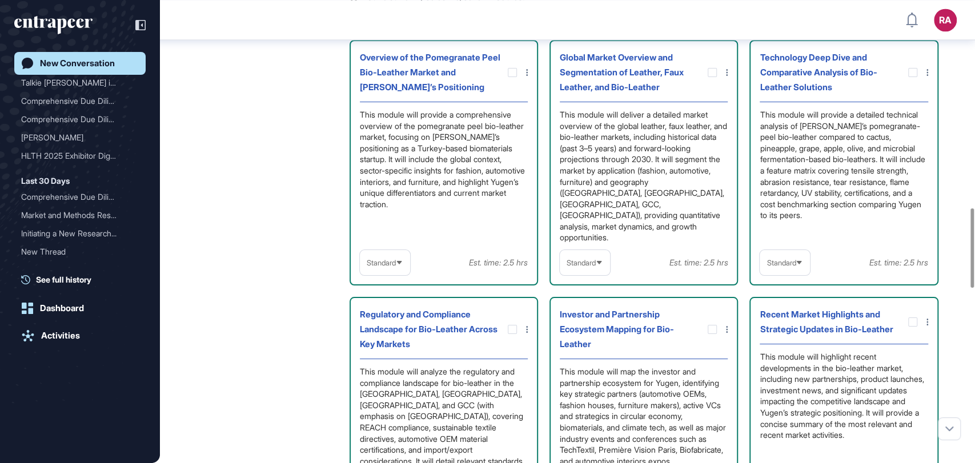
click at [774, 267] on span "Standard" at bounding box center [780, 263] width 29 height 9
click at [782, 301] on li "High-Level" at bounding box center [784, 290] width 43 height 23
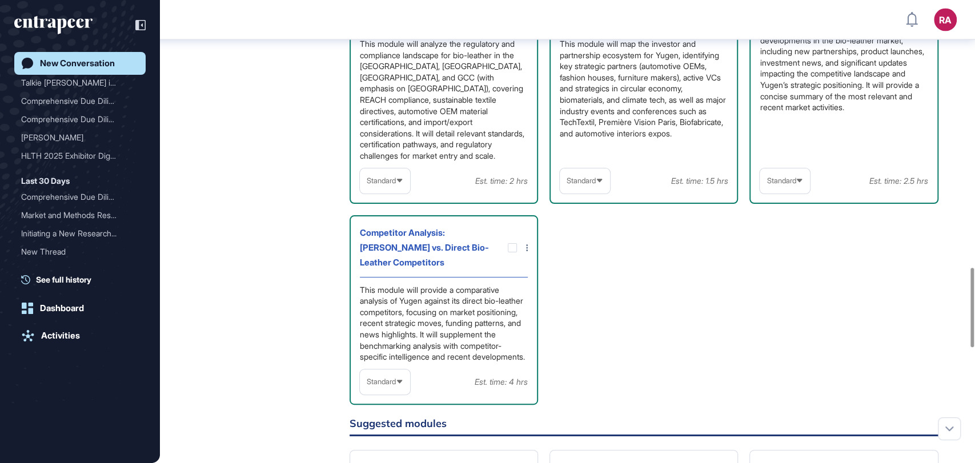
scroll to position [1586, 0]
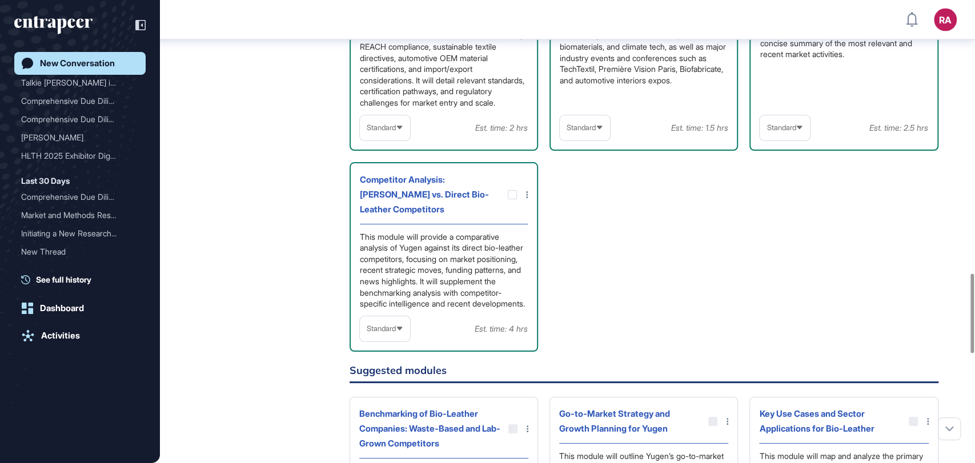
click at [372, 340] on div "Standard" at bounding box center [385, 328] width 50 height 22
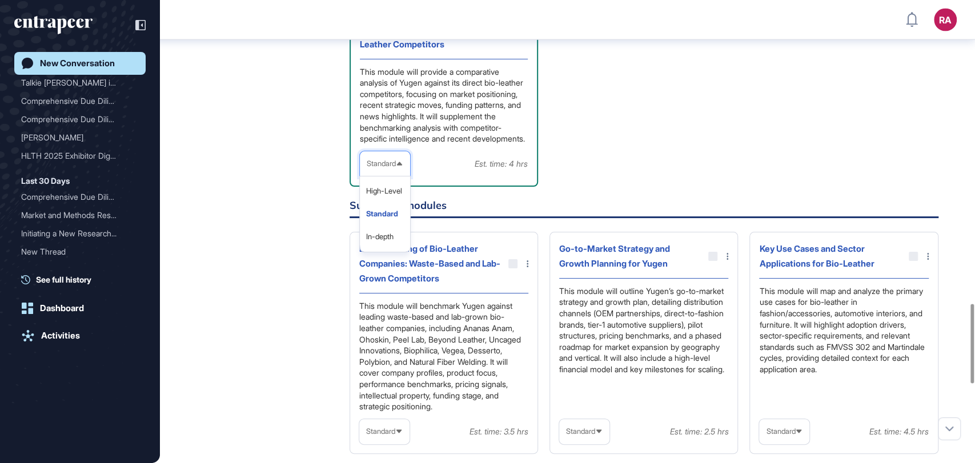
scroll to position [1777, 0]
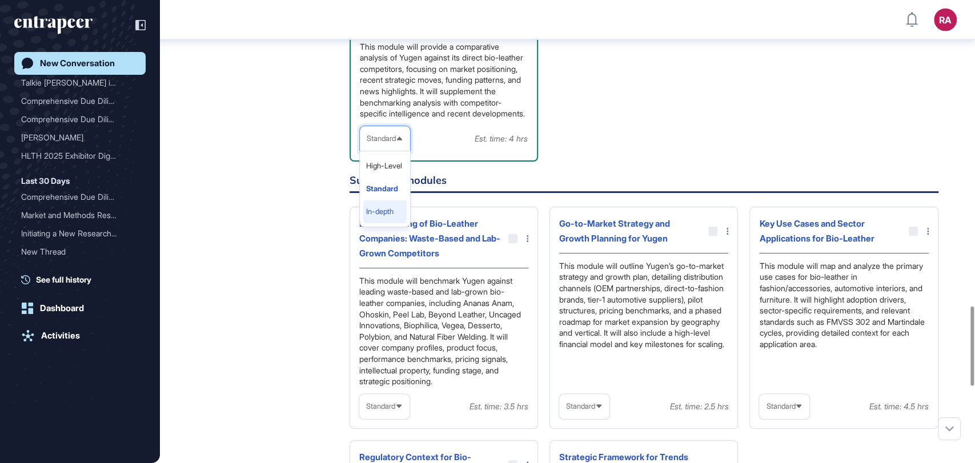
click at [380, 223] on li "In-depth" at bounding box center [384, 211] width 43 height 23
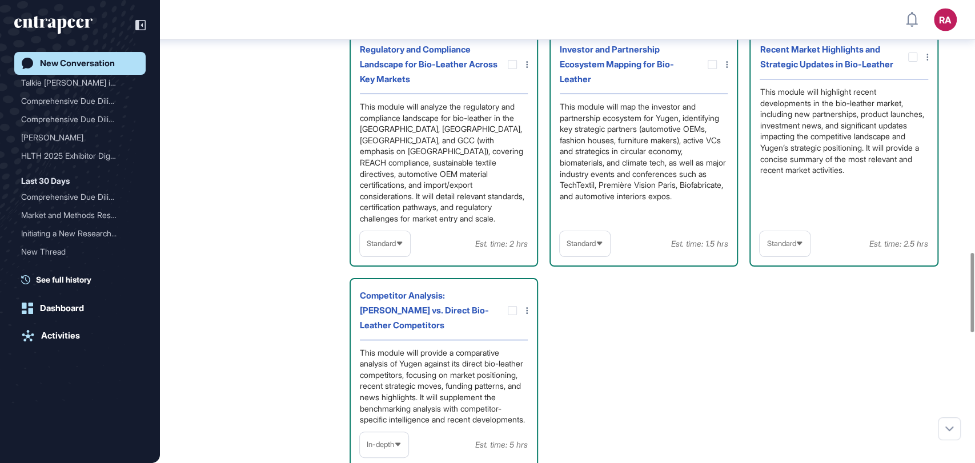
scroll to position [1460, 0]
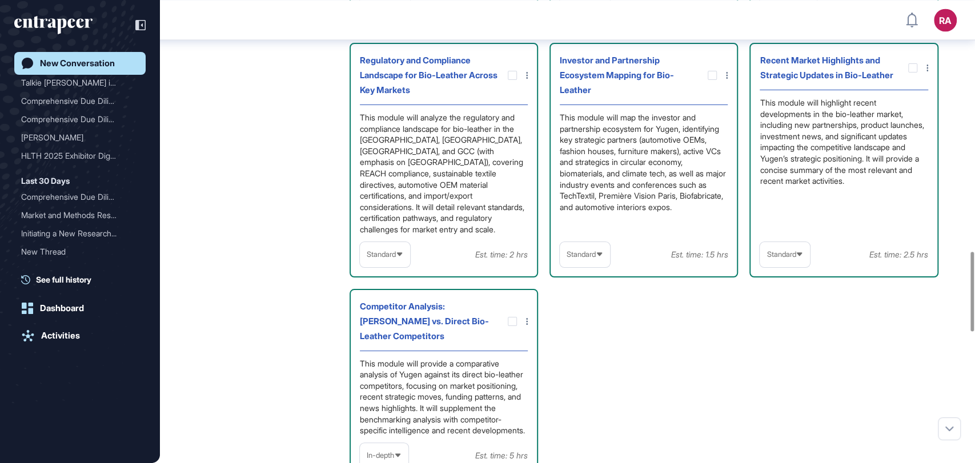
click at [595, 259] on span "Standard" at bounding box center [580, 254] width 29 height 9
click at [648, 388] on div "Overview of the Pomegranate Peel Bio-Leather Market and Yugen’s Positioning Thi…" at bounding box center [643, 132] width 589 height 692
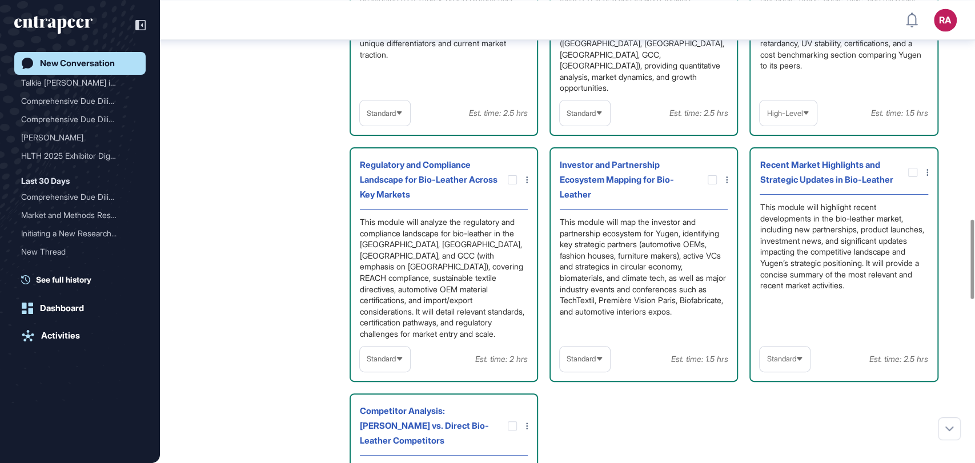
scroll to position [1270, 0]
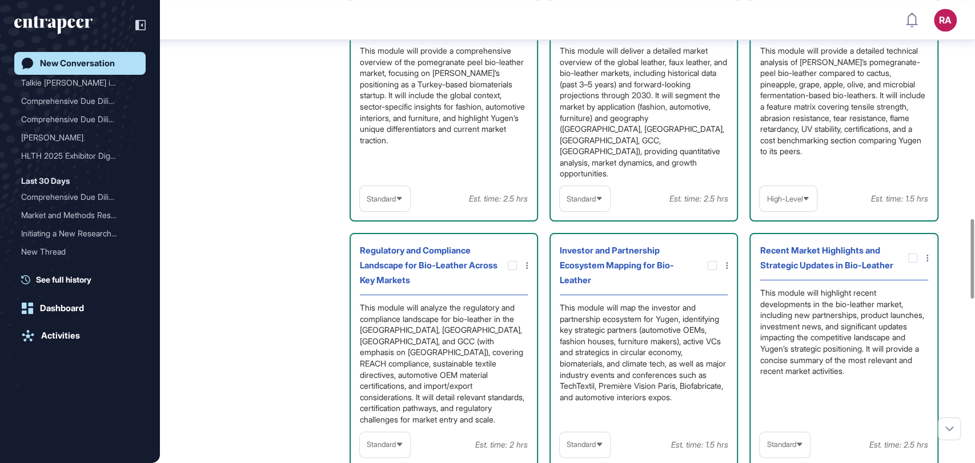
click at [797, 203] on span "High-Level" at bounding box center [784, 199] width 36 height 9
click at [786, 260] on li "Standard" at bounding box center [788, 248] width 50 height 23
click at [800, 200] on icon at bounding box center [798, 198] width 5 height 3
click at [792, 283] on li "In-depth" at bounding box center [784, 271] width 43 height 23
click at [792, 210] on div "In-depth" at bounding box center [783, 199] width 49 height 22
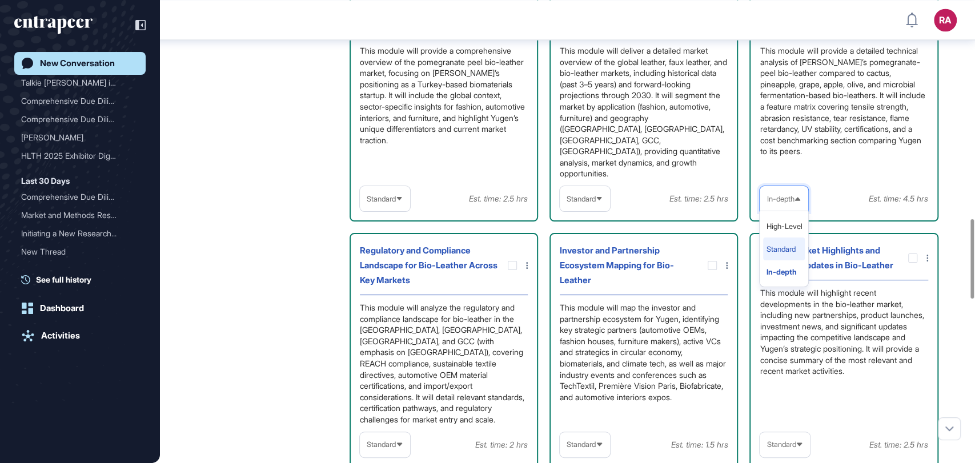
click at [791, 260] on li "Standard" at bounding box center [784, 248] width 42 height 23
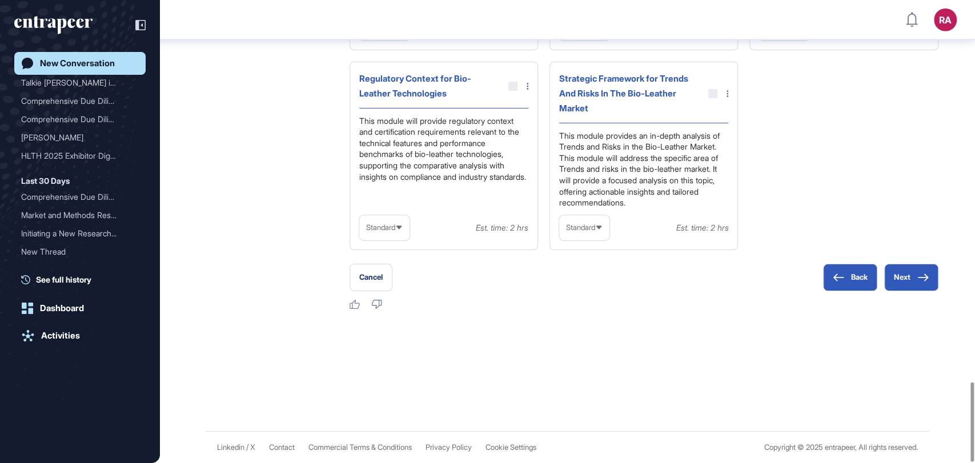
scroll to position [2220, 0]
click at [876, 276] on button "Next" at bounding box center [911, 277] width 54 height 27
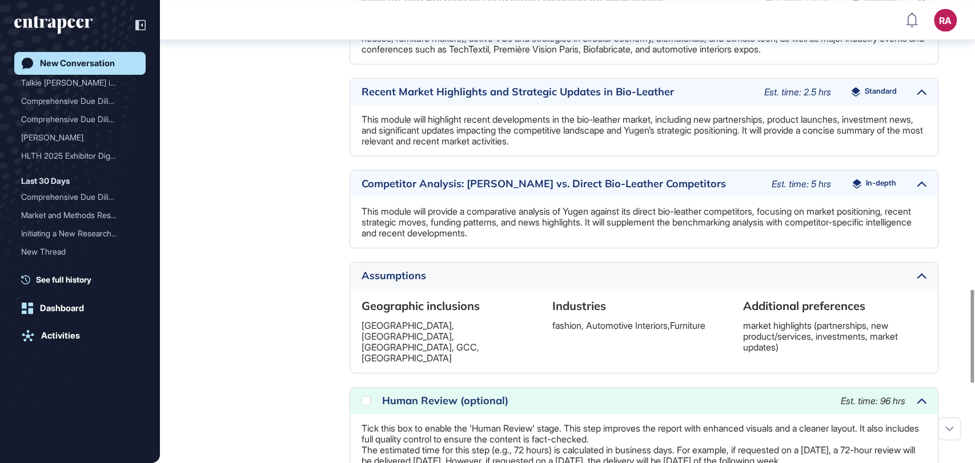
scroll to position [1457, 0]
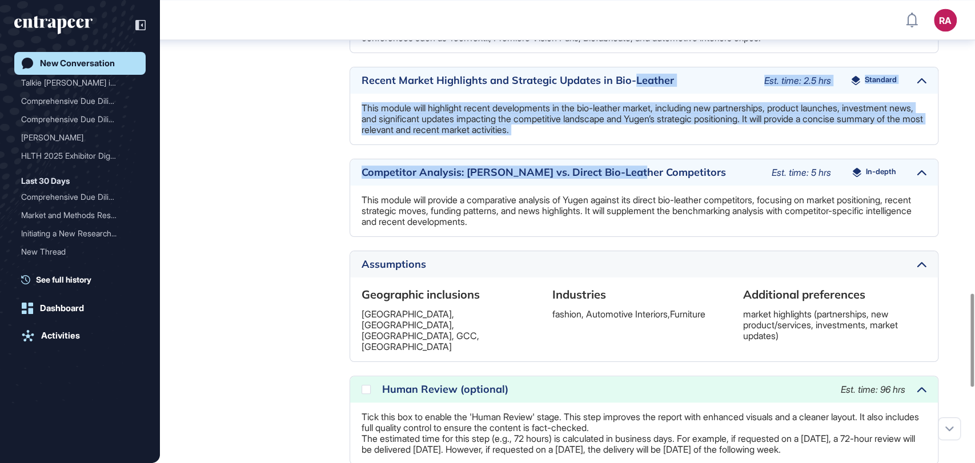
drag, startPoint x: 636, startPoint y: 260, endPoint x: 734, endPoint y: 216, distance: 107.1
click at [630, 182] on div "Here's the summary of your research request. Could I please get you to review a…" at bounding box center [643, 48] width 589 height 998
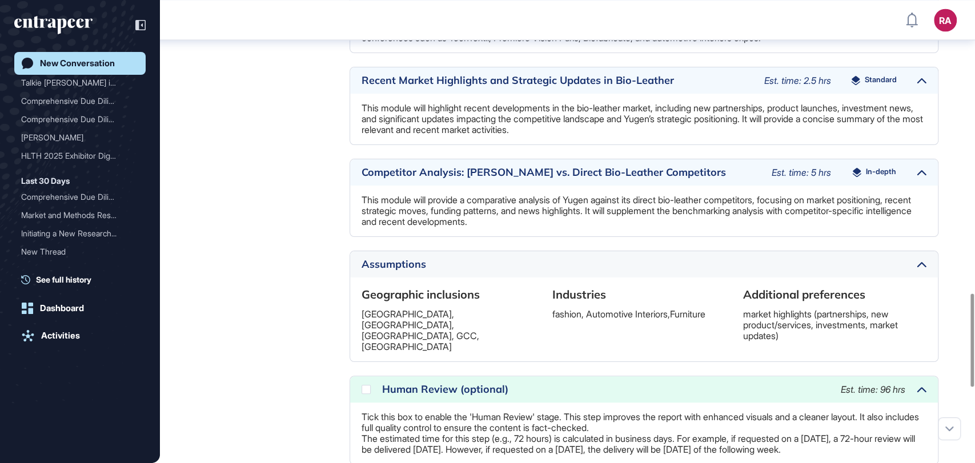
click at [876, 176] on icon at bounding box center [921, 173] width 10 height 6
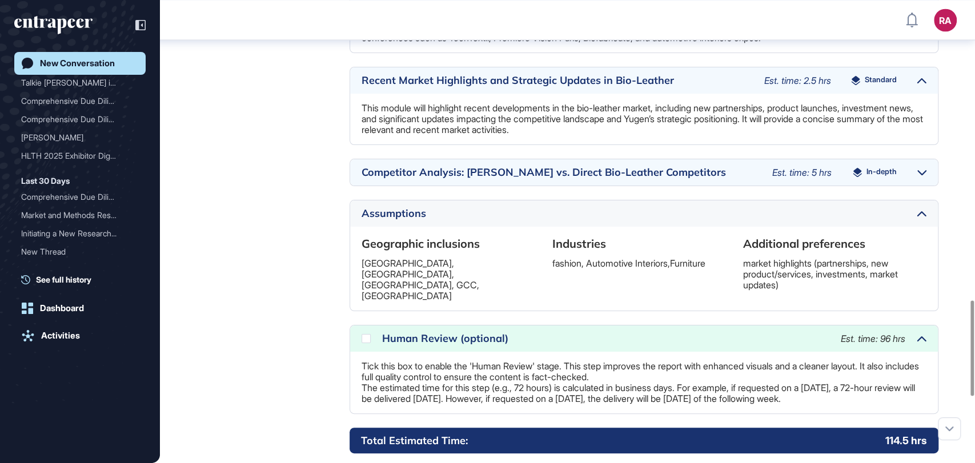
click at [876, 176] on icon at bounding box center [921, 173] width 9 height 6
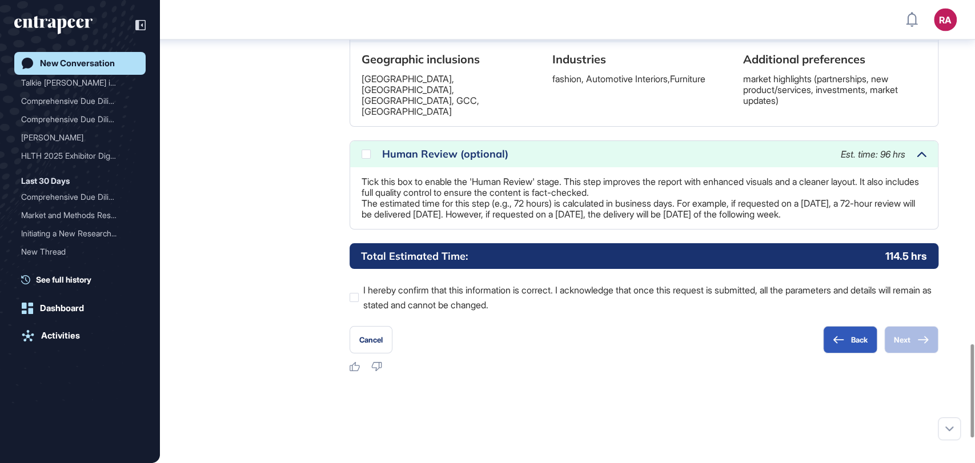
scroll to position [1710, 0]
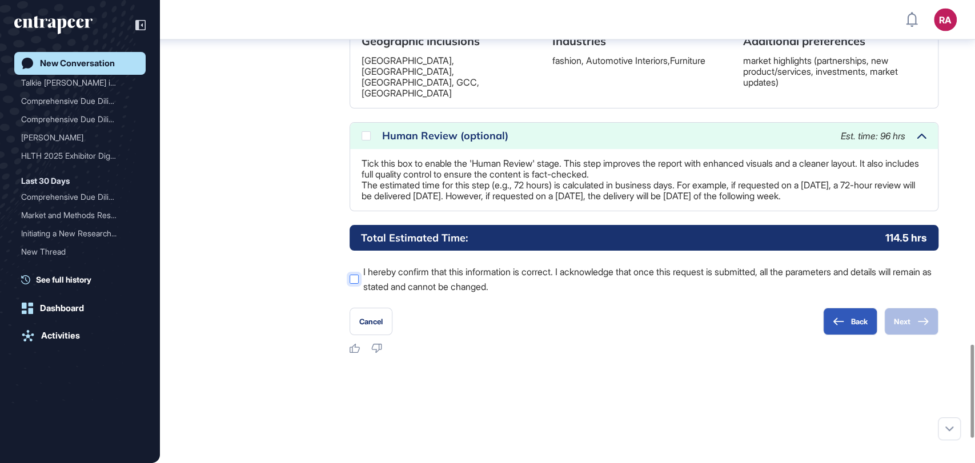
click at [355, 284] on div at bounding box center [353, 279] width 9 height 9
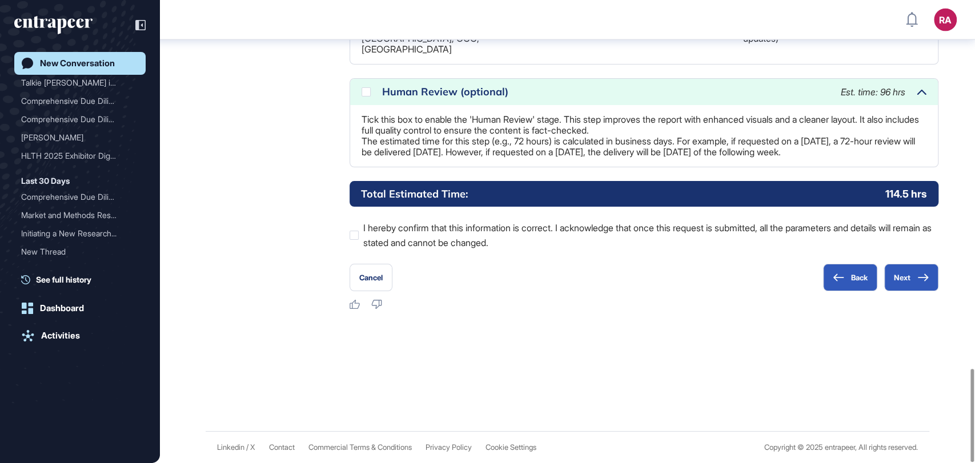
scroll to position [1831, 0]
click at [876, 284] on button "Next" at bounding box center [911, 277] width 54 height 27
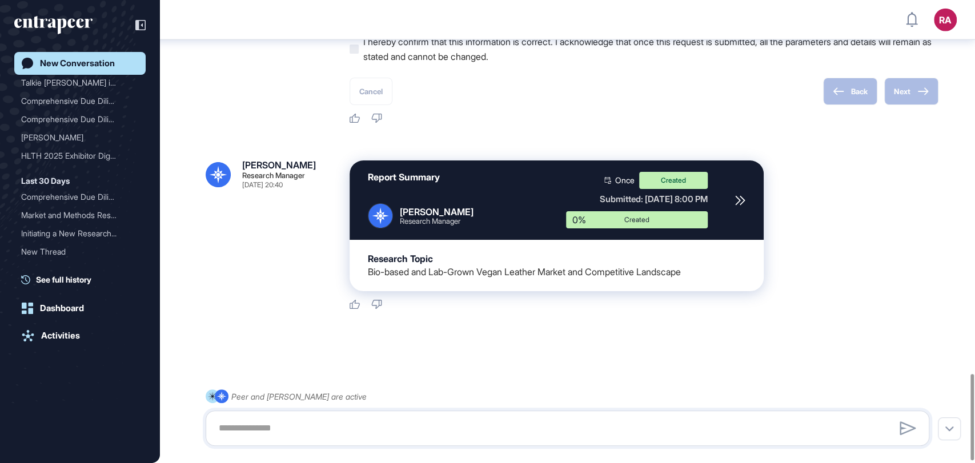
scroll to position [2017, 0]
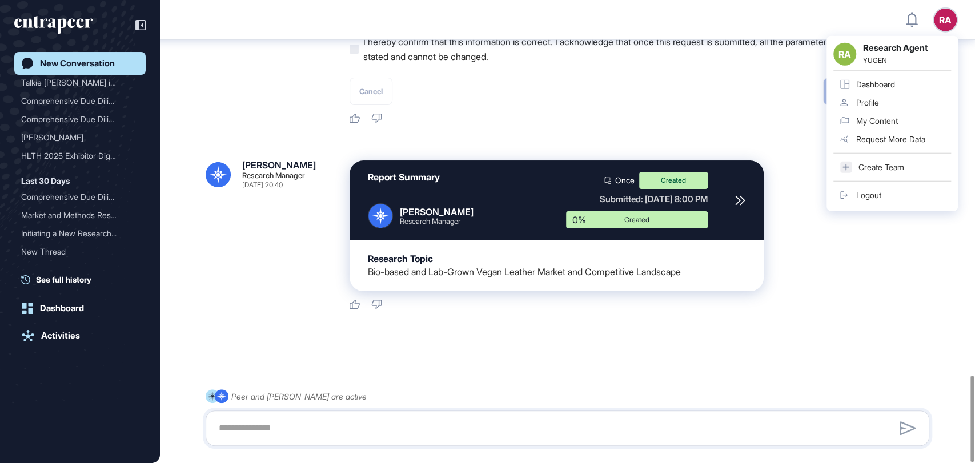
click at [875, 87] on div "Dashboard" at bounding box center [875, 84] width 39 height 9
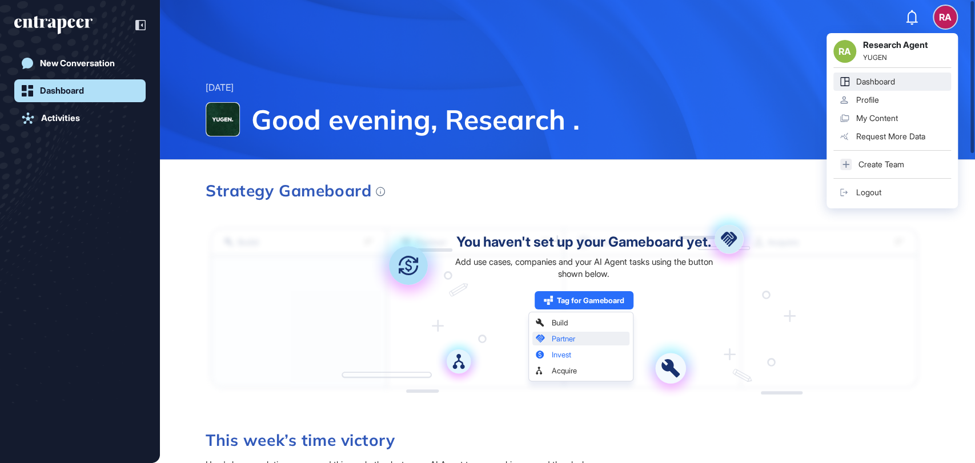
click at [868, 195] on div "Logout" at bounding box center [868, 192] width 25 height 9
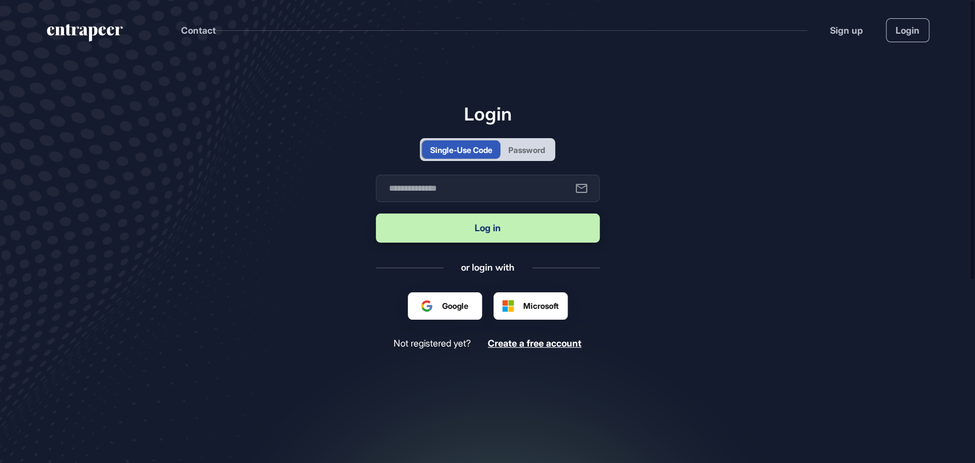
click at [519, 147] on div "Password" at bounding box center [526, 150] width 37 height 12
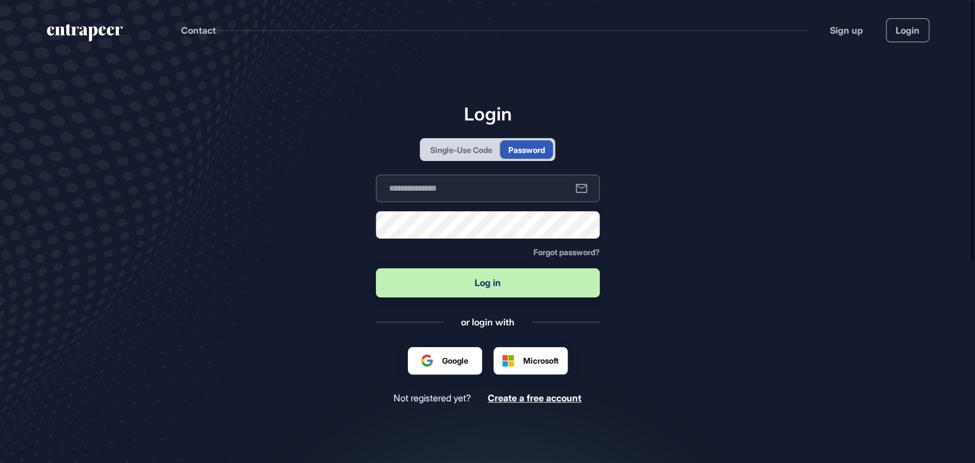
type input "**********"
click at [445, 281] on button "Log in" at bounding box center [488, 282] width 224 height 29
